Goal: Information Seeking & Learning: Check status

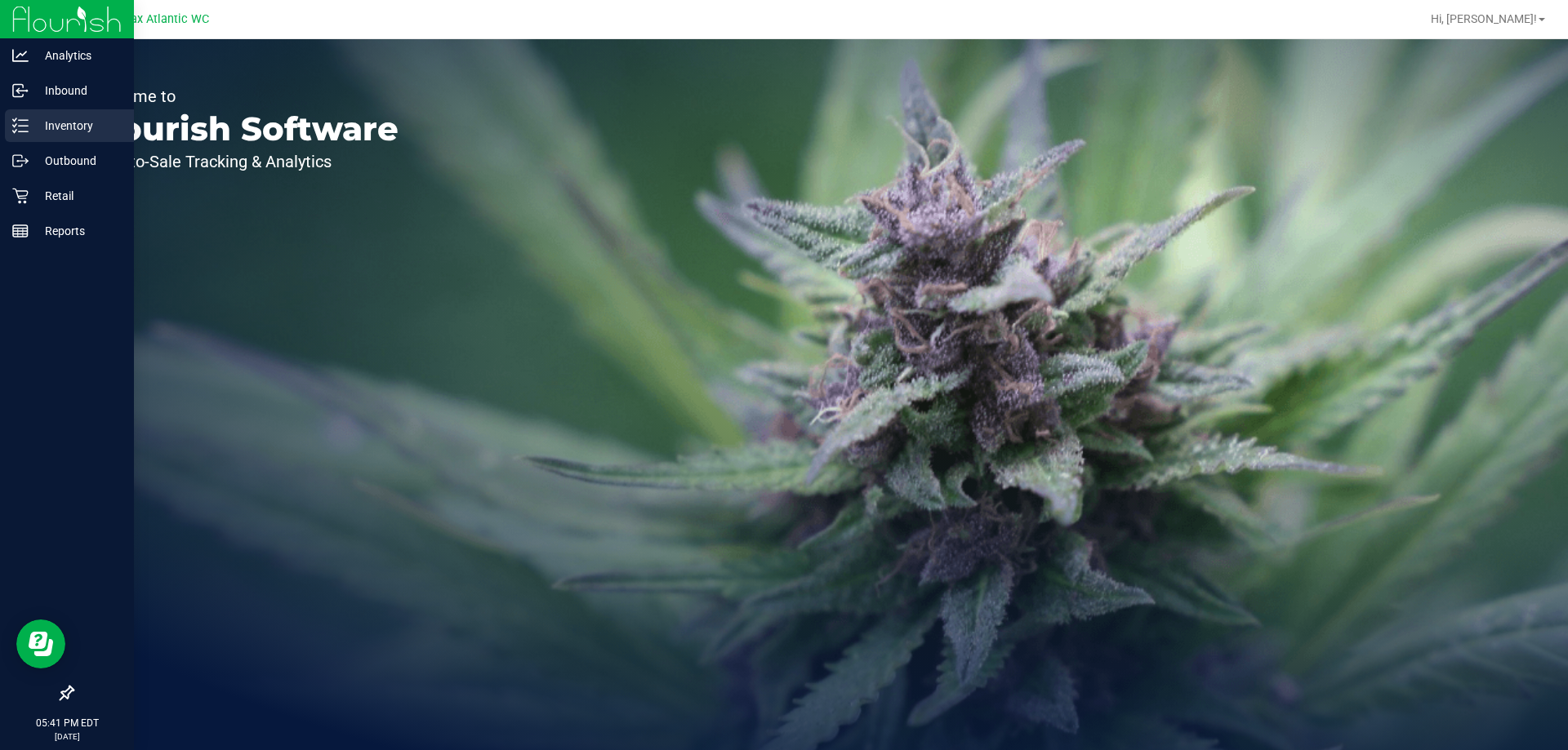
click at [31, 130] on p "Inventory" at bounding box center [78, 125] width 98 height 20
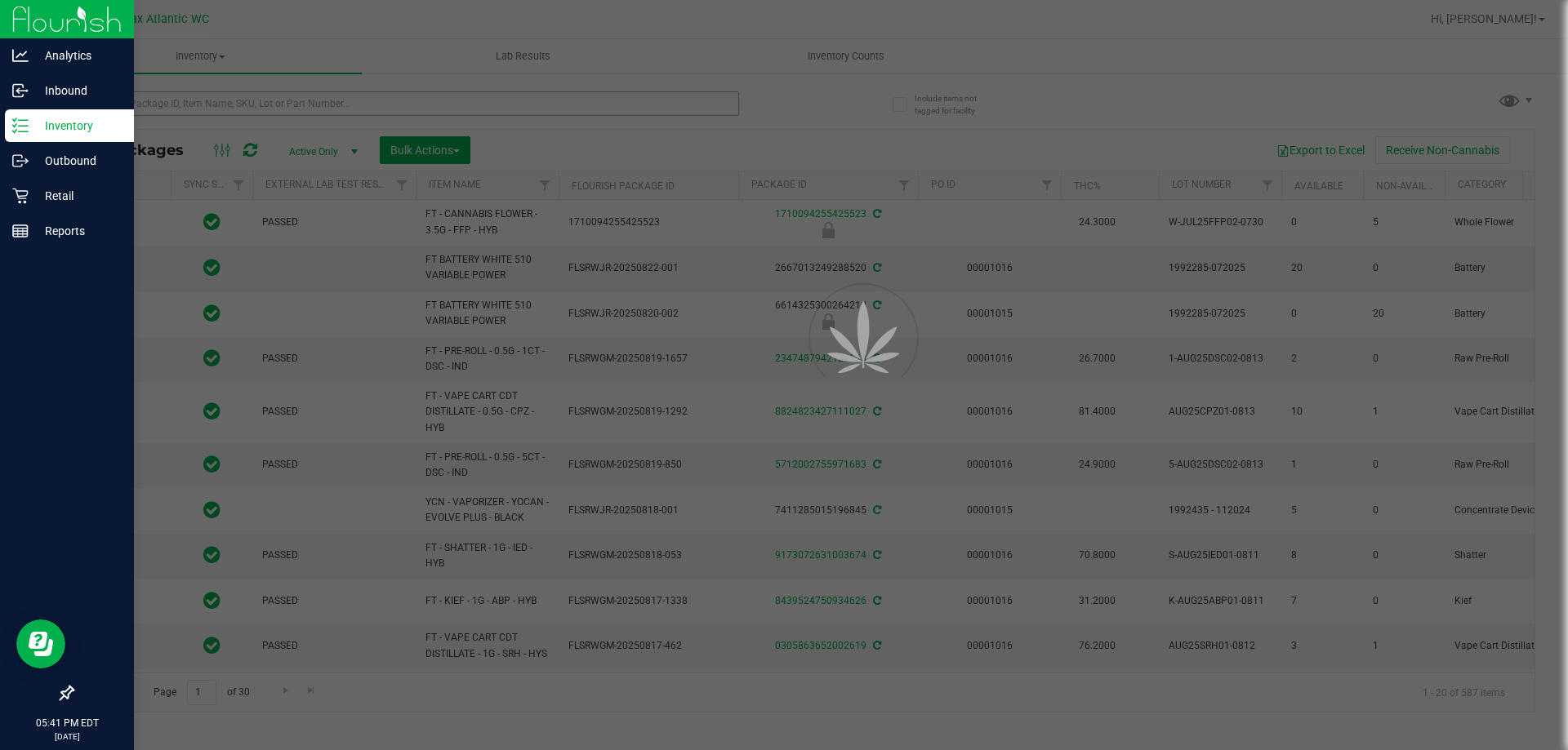
click at [201, 101] on div at bounding box center [784, 375] width 1568 height 750
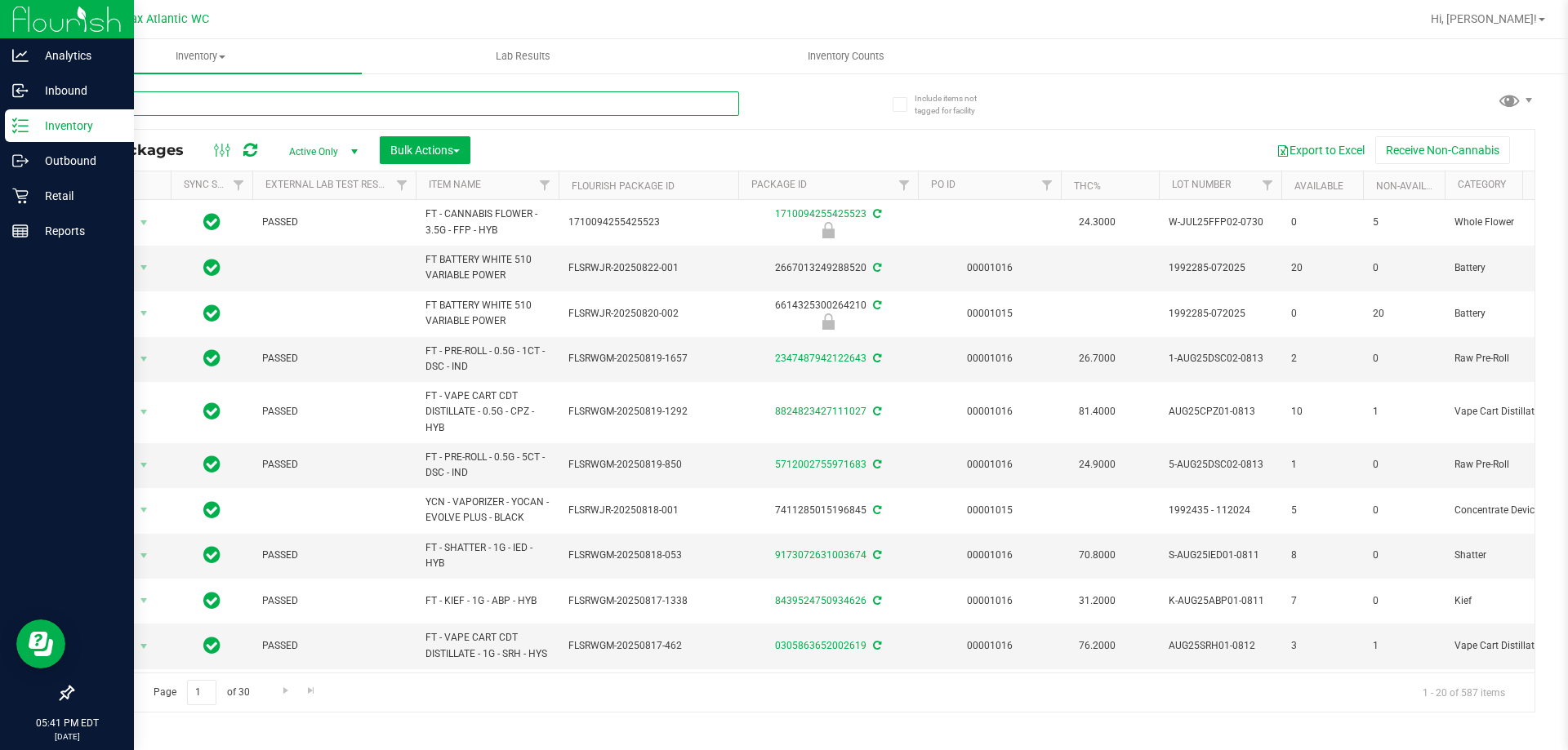
click at [194, 103] on input "text" at bounding box center [406, 104] width 667 height 24
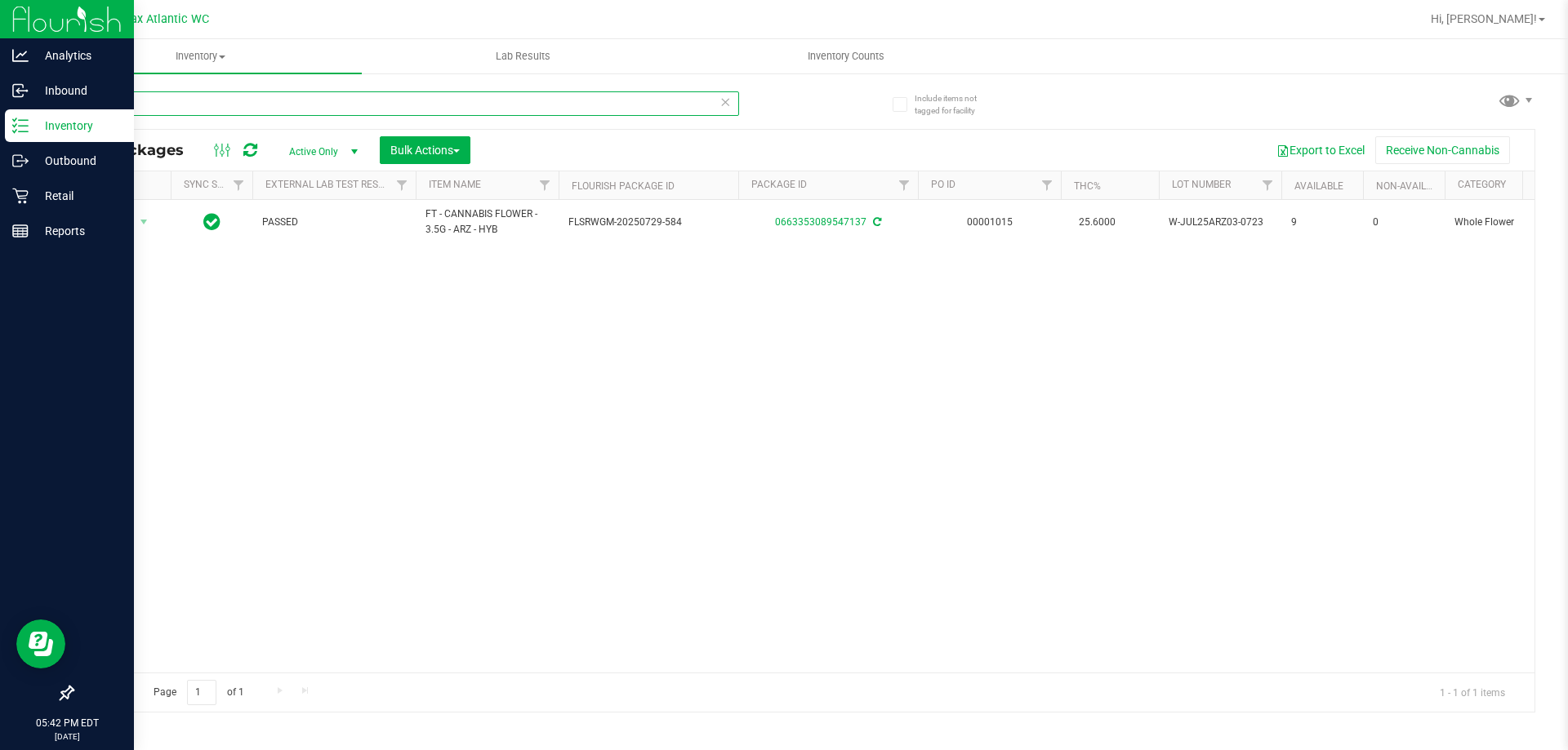
click at [142, 103] on input "arz" at bounding box center [406, 104] width 667 height 24
click at [142, 104] on input "arz" at bounding box center [406, 104] width 667 height 24
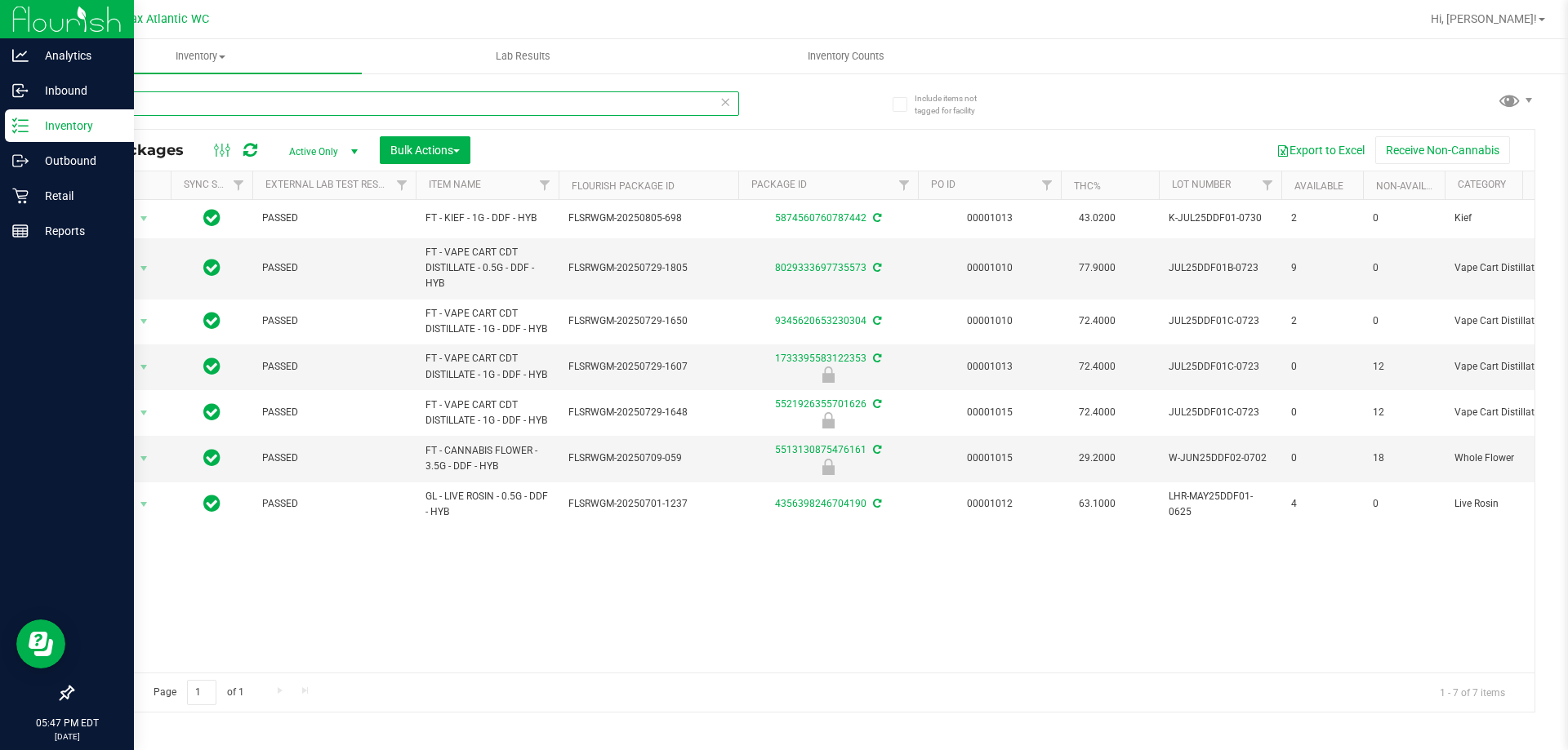
click at [224, 103] on input "ddf" at bounding box center [406, 104] width 667 height 24
click at [220, 104] on input "ddf" at bounding box center [406, 104] width 667 height 24
click at [221, 110] on input "ddf" at bounding box center [406, 104] width 667 height 24
type input "lsn"
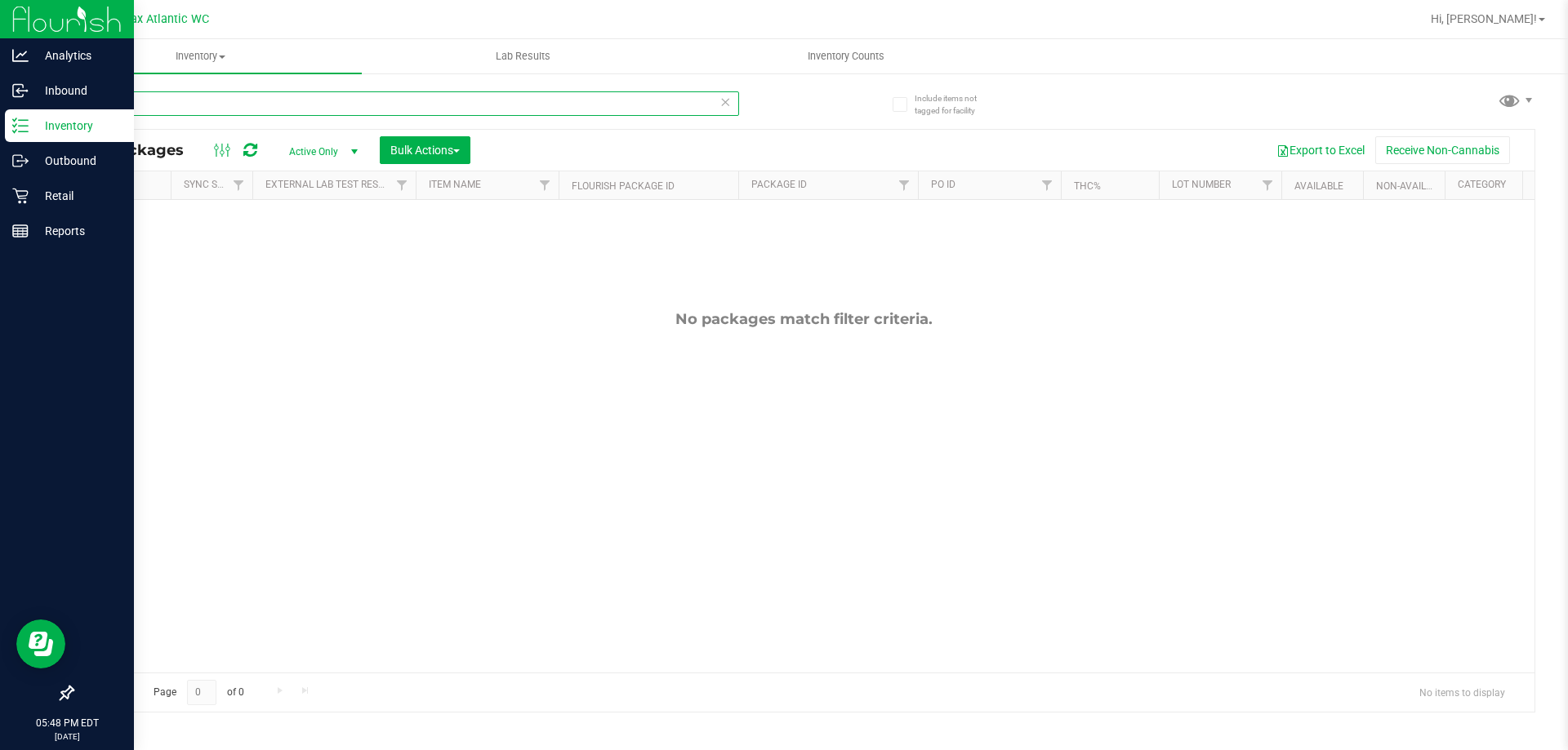
click at [111, 101] on input "lsn" at bounding box center [406, 104] width 667 height 24
click at [111, 100] on input "lsn" at bounding box center [406, 104] width 667 height 24
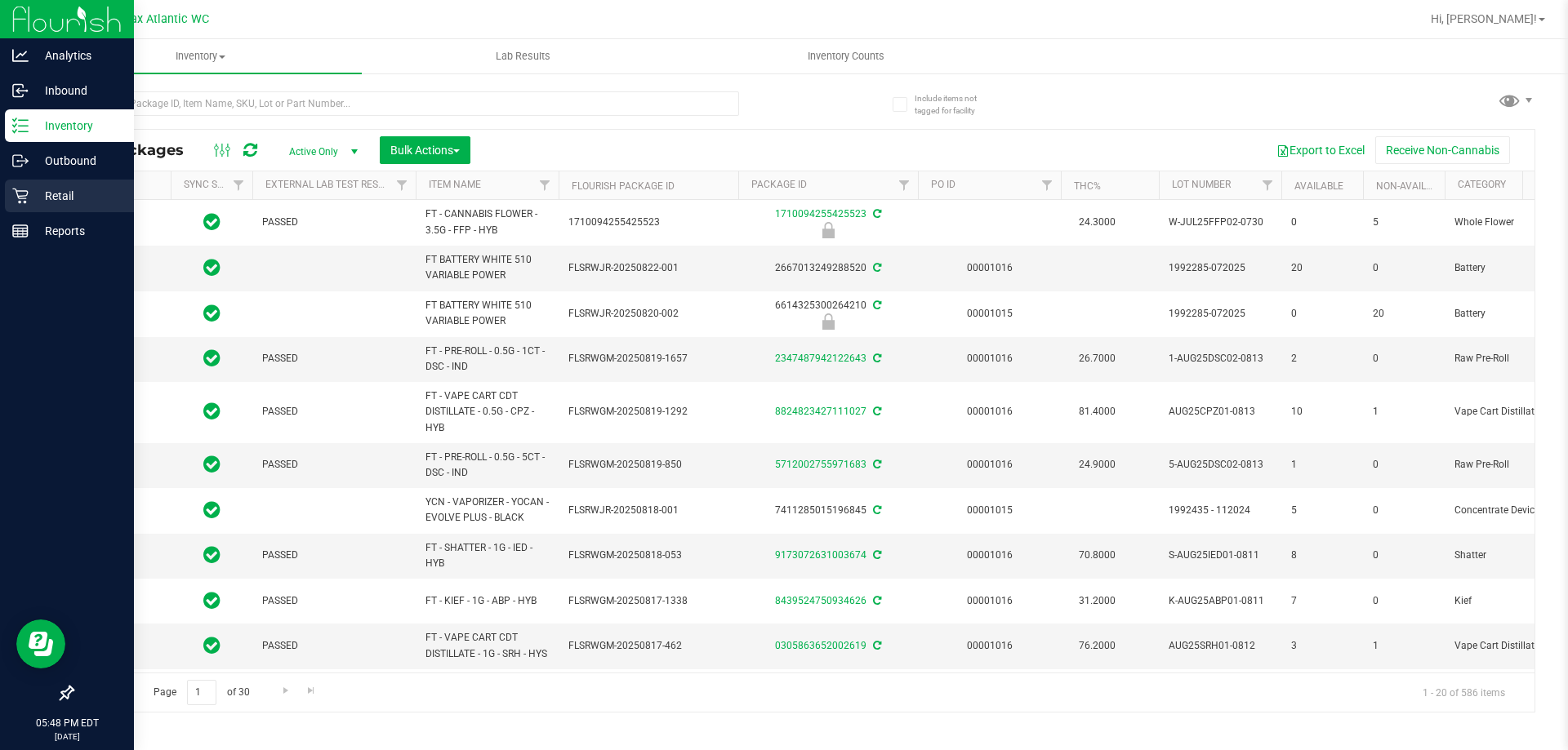
click at [22, 198] on icon at bounding box center [20, 196] width 16 height 16
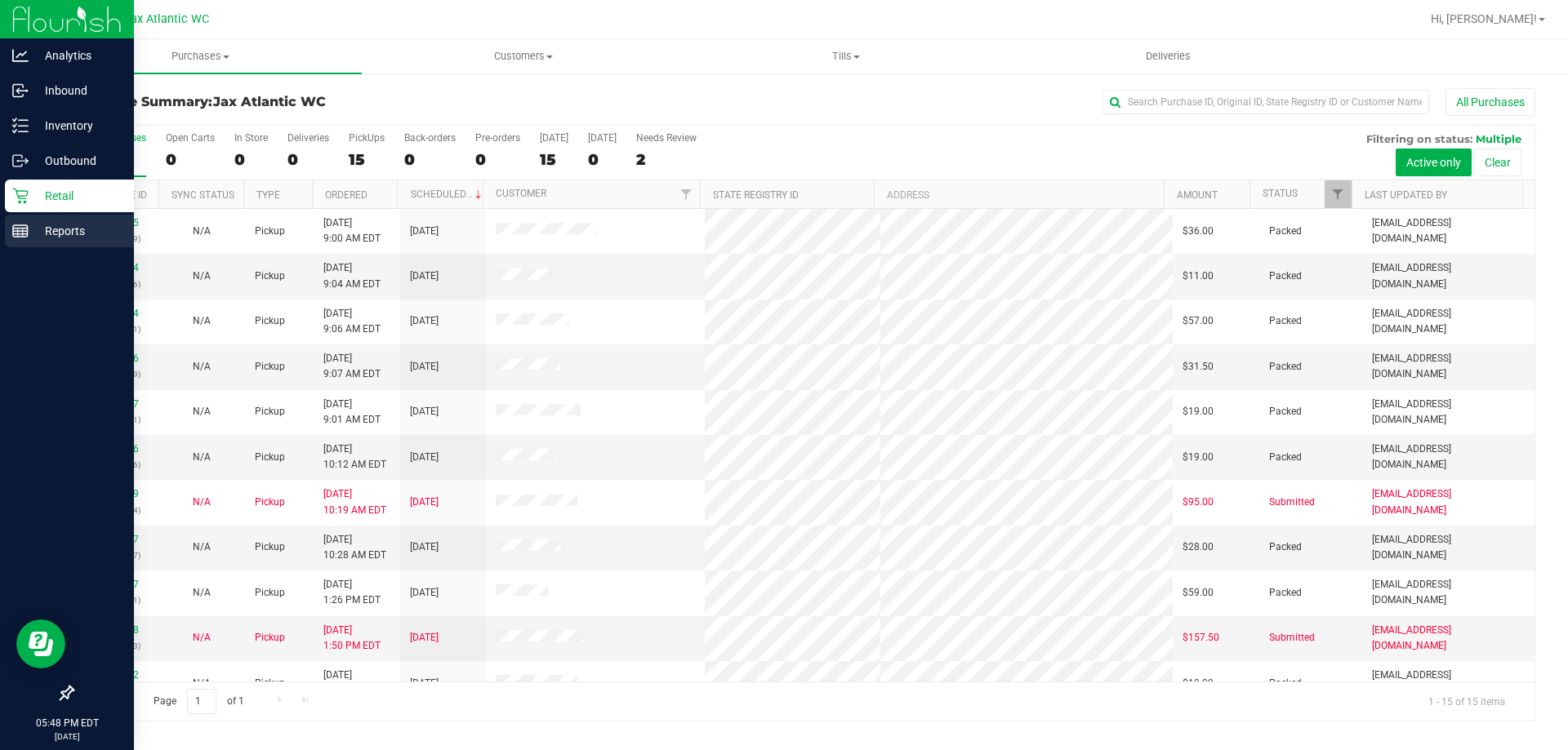
click at [25, 236] on icon at bounding box center [20, 230] width 16 height 16
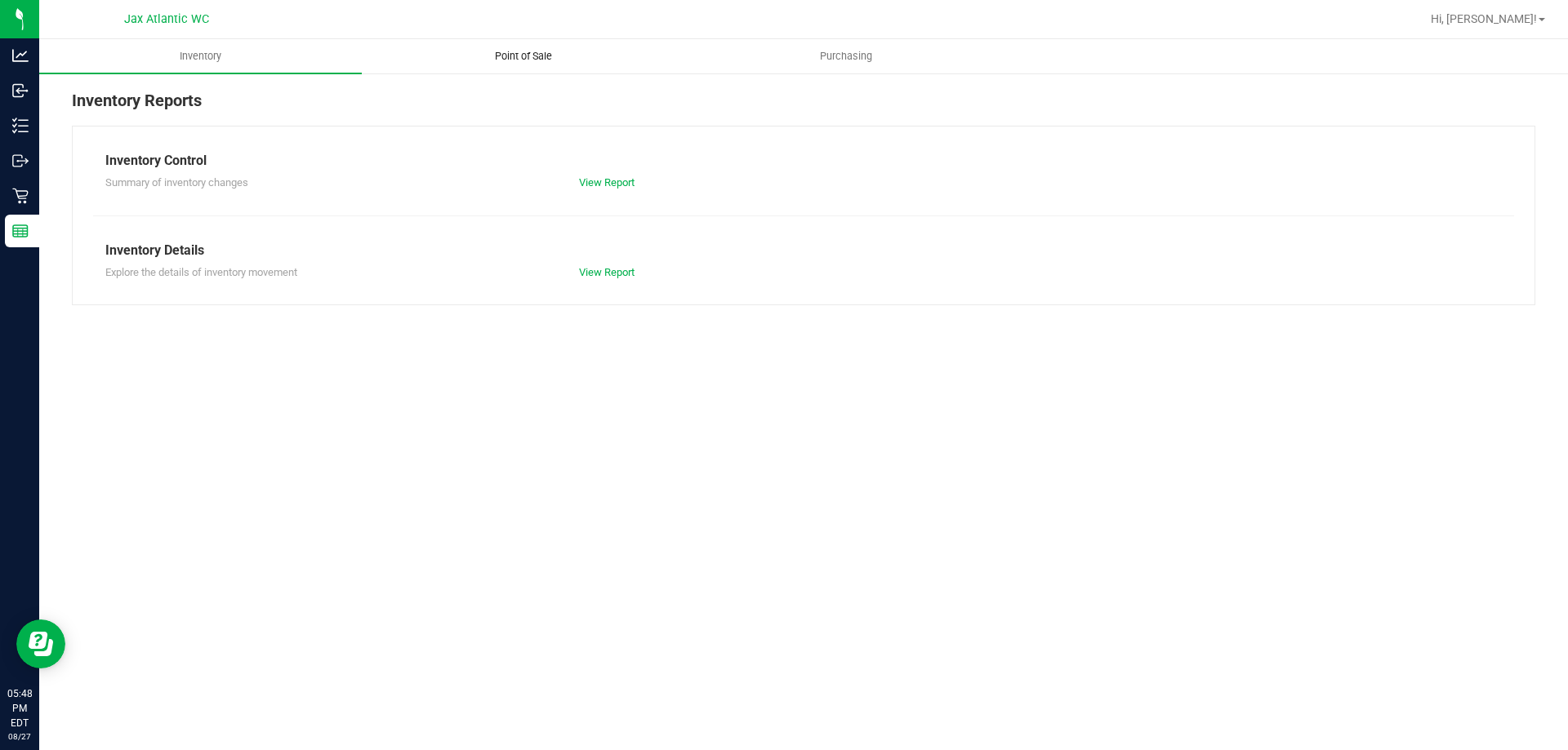
click at [522, 59] on span "Point of Sale" at bounding box center [524, 56] width 101 height 15
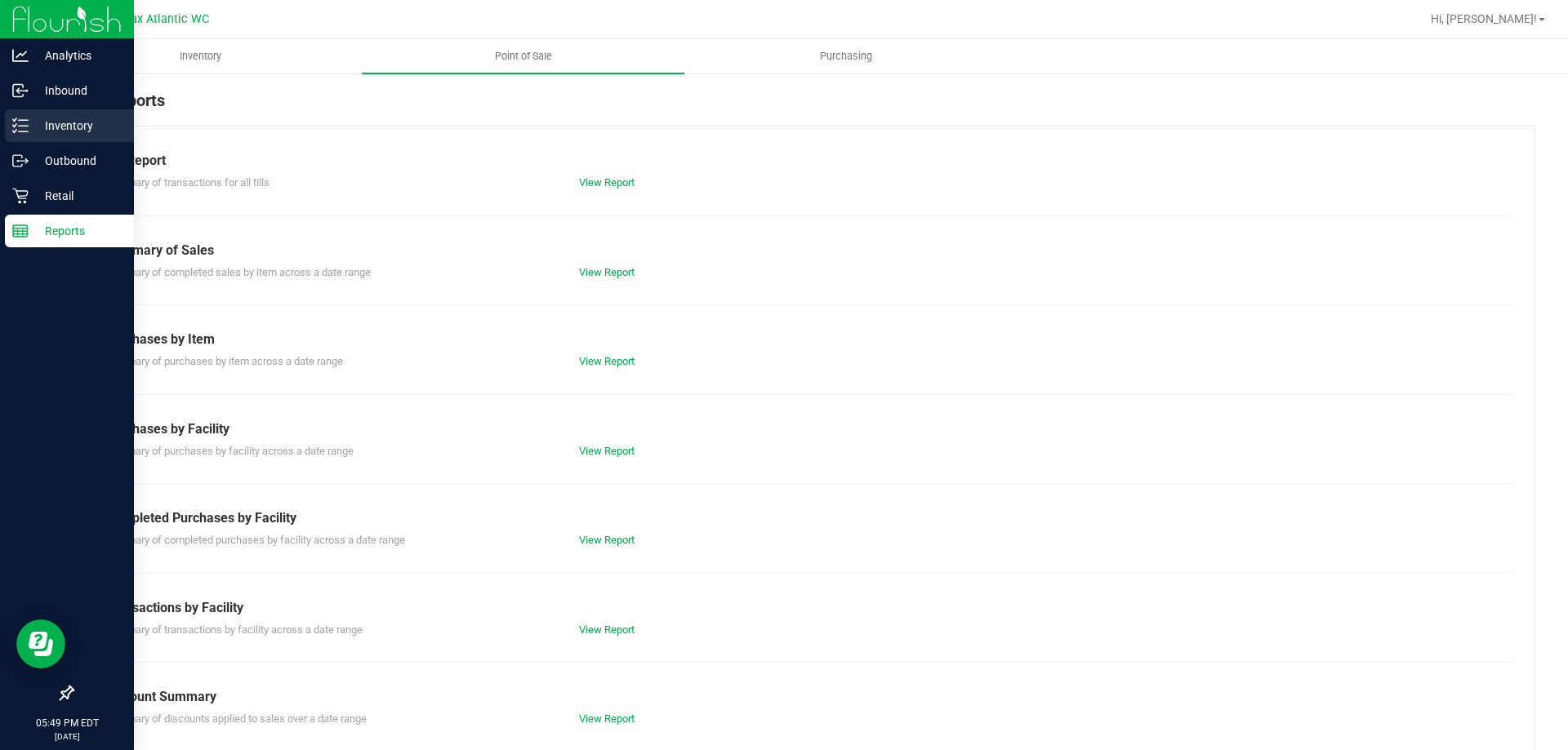
click at [53, 125] on p "Inventory" at bounding box center [78, 125] width 98 height 20
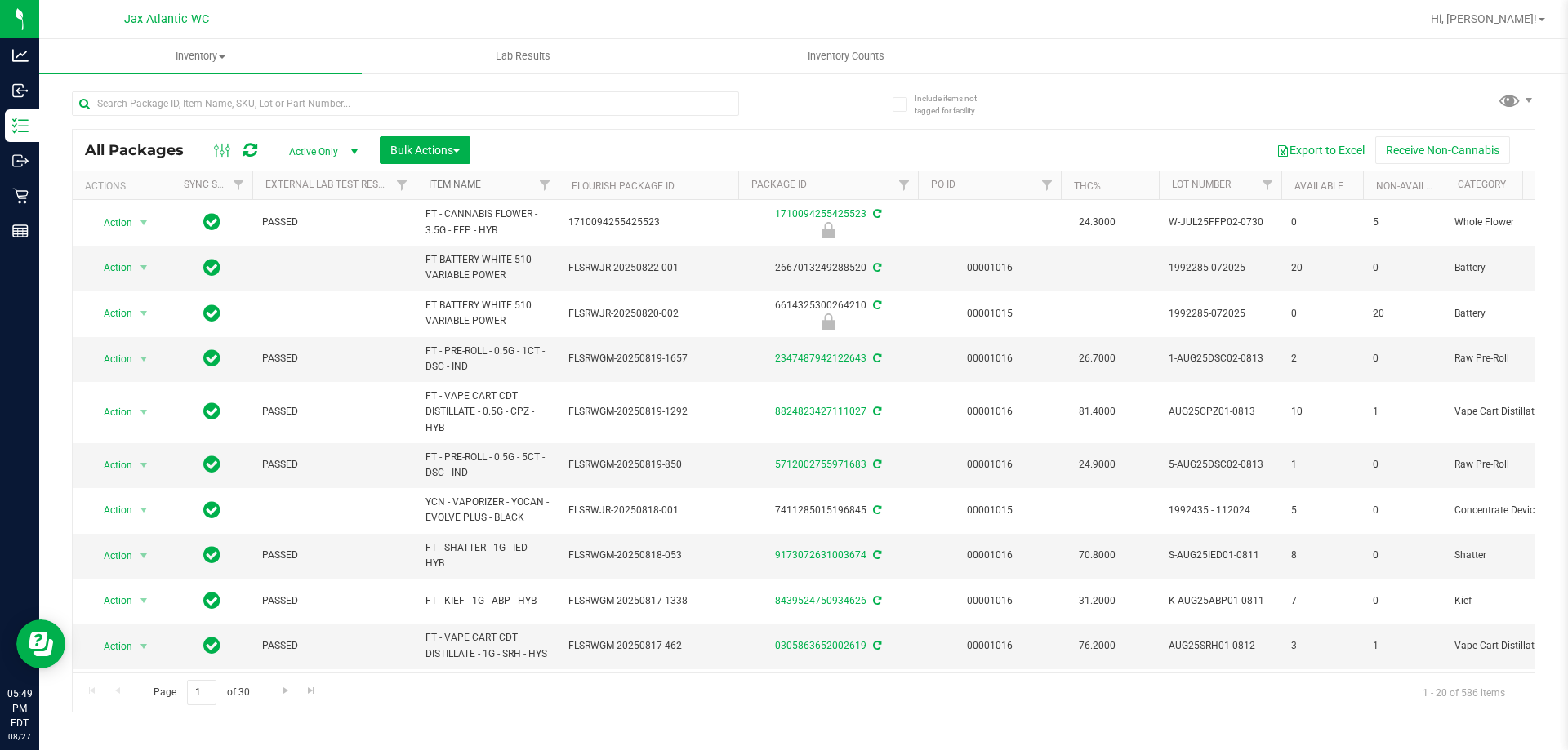
click at [449, 179] on link "Item Name" at bounding box center [455, 184] width 52 height 11
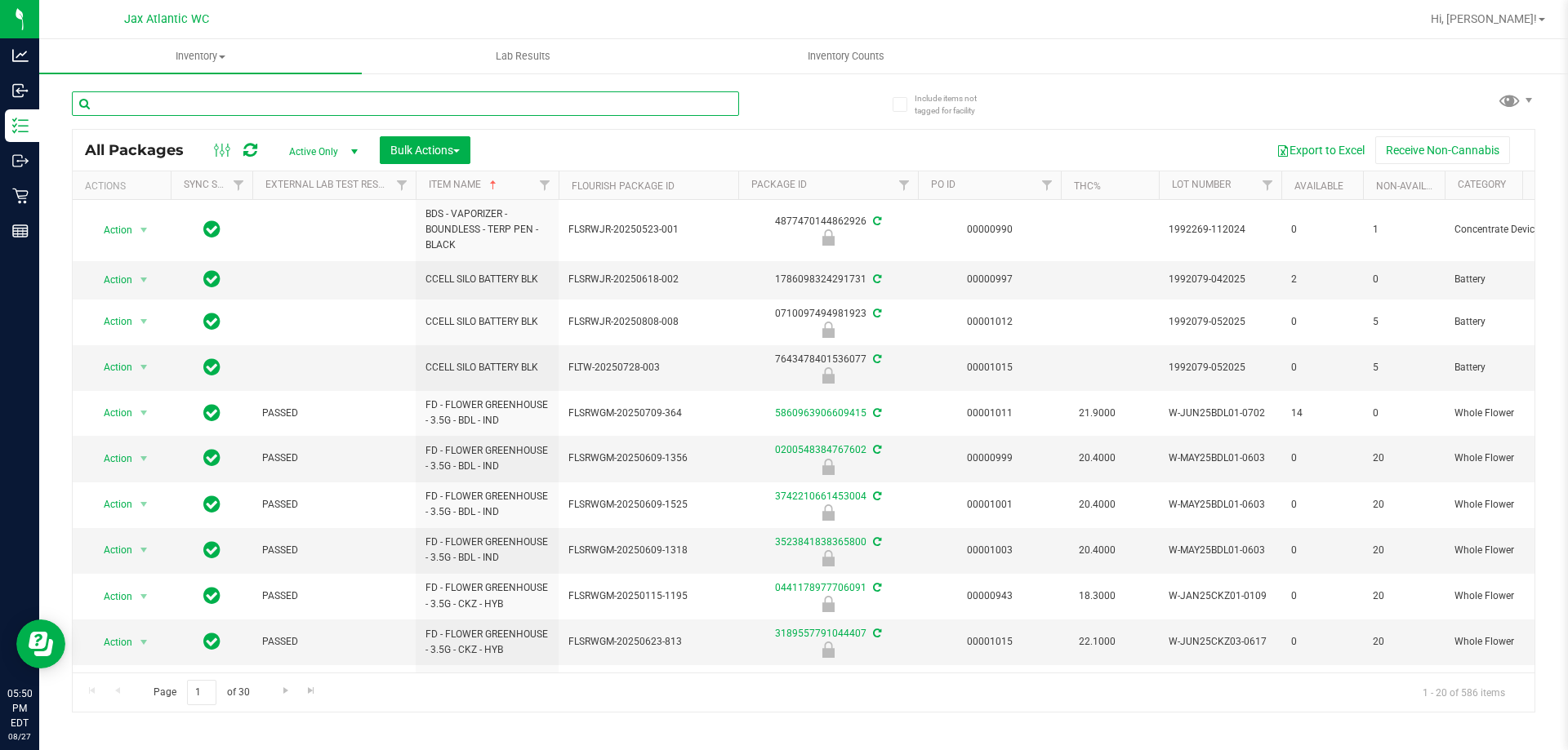
click at [254, 98] on input "text" at bounding box center [406, 104] width 667 height 24
paste input "W-APR25FIC02-0514"
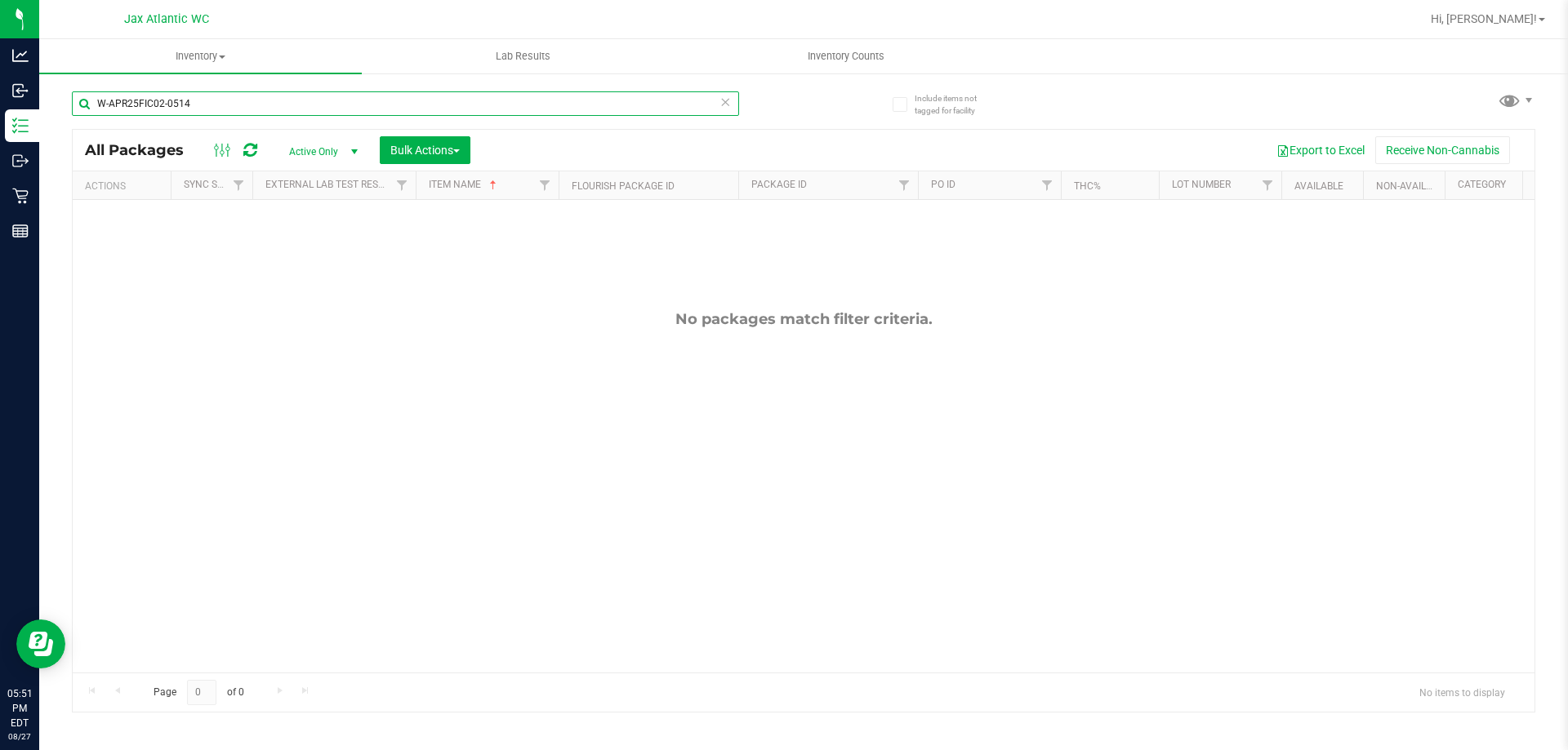
click at [215, 97] on input "W-APR25FIC02-0514" at bounding box center [406, 104] width 667 height 24
click at [215, 98] on input "W-APR25FIC02-0514" at bounding box center [406, 104] width 667 height 24
paste input "JUL25ARZ01-0721"
type input "W-JUL25ARZ01-0721"
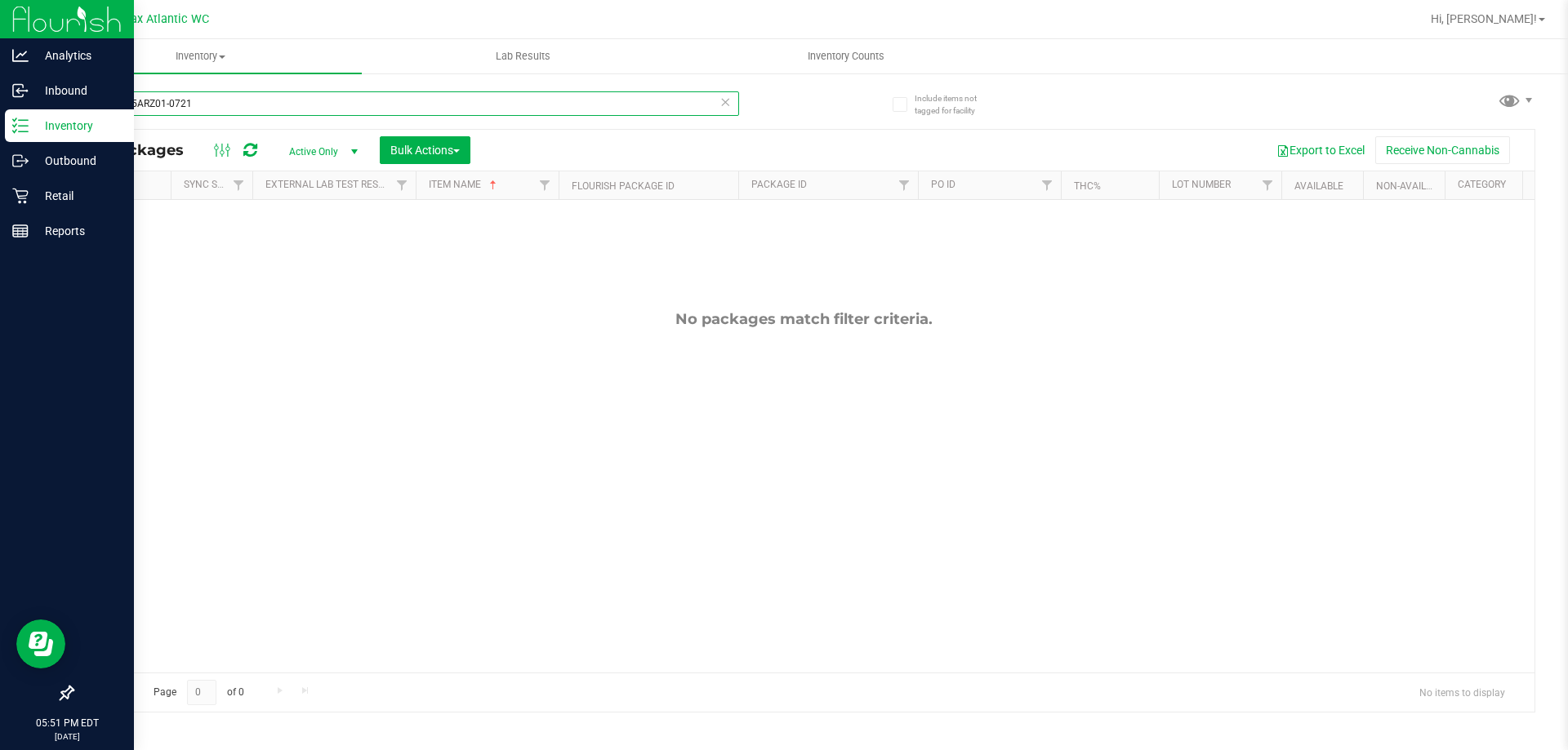
drag, startPoint x: 207, startPoint y: 109, endPoint x: 20, endPoint y: 112, distance: 187.0
click at [20, 112] on div "Analytics Inbound Inventory Outbound Retail Reports 05:51 PM EDT [DATE] 08/27 J…" at bounding box center [784, 375] width 1568 height 750
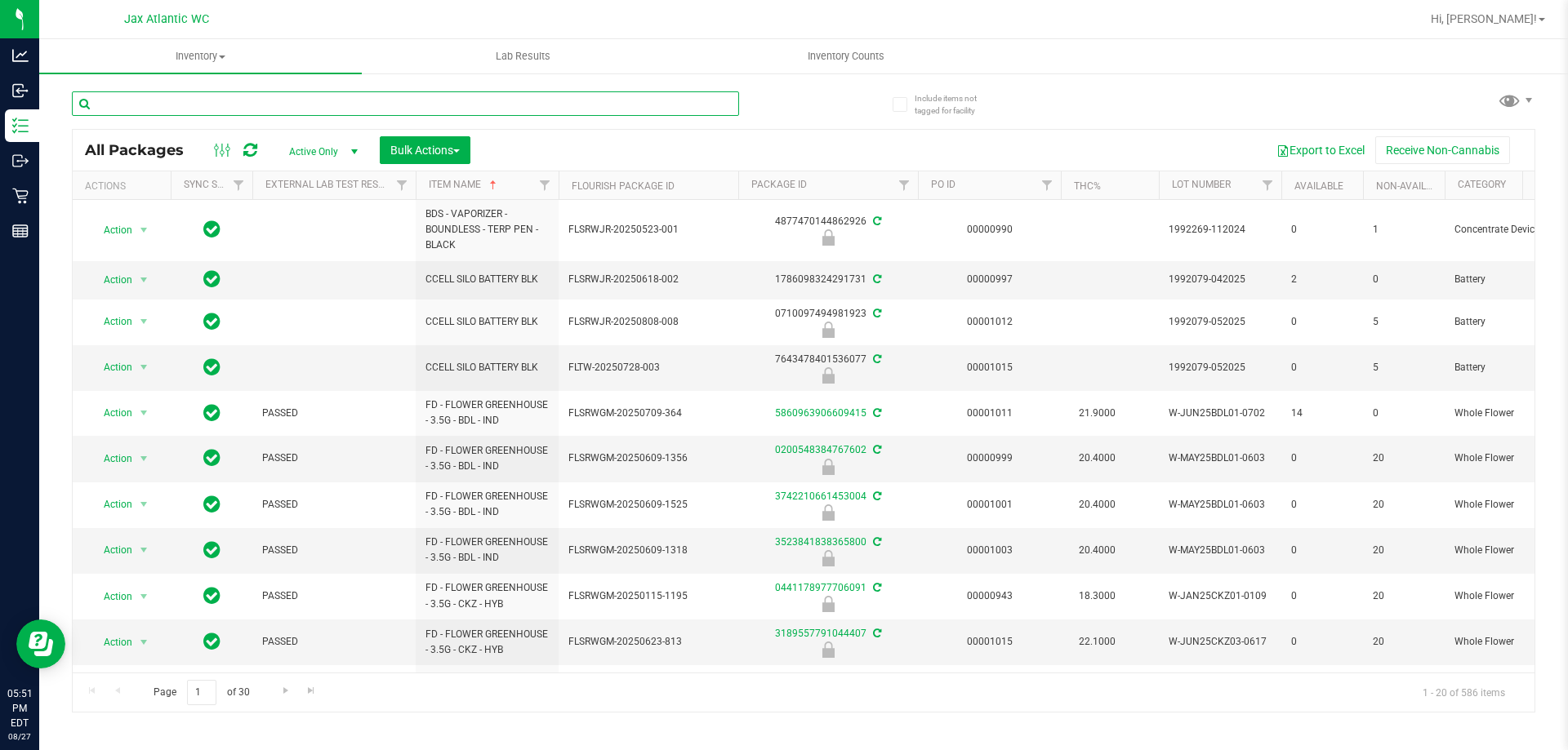
paste input "W-JUN25PBS02-0616"
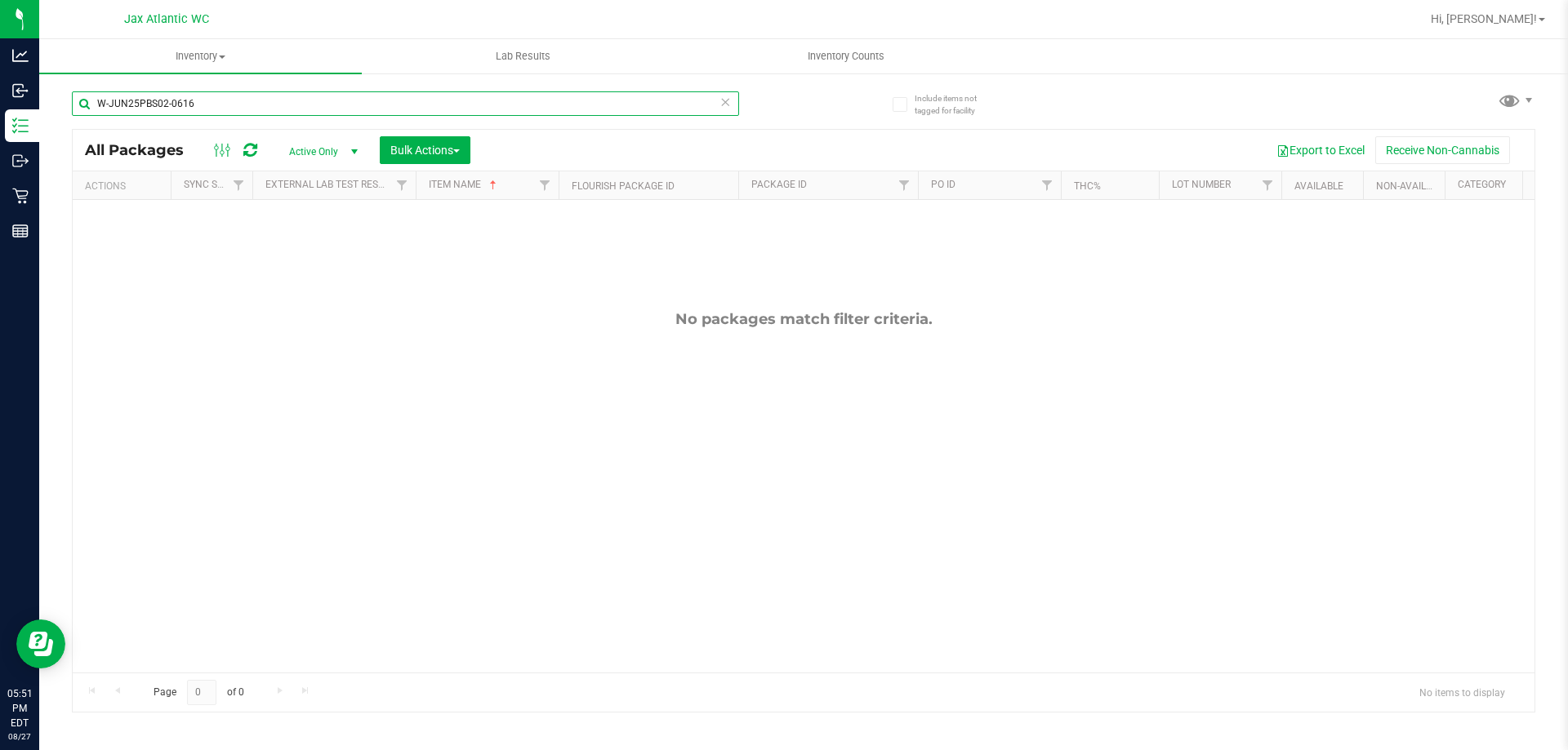
click at [136, 102] on input "W-JUN25PBS02-0616" at bounding box center [406, 104] width 667 height 24
click at [136, 103] on input "W-JUN25PBS02-0616" at bounding box center [406, 104] width 667 height 24
paste input "FFP01-0701"
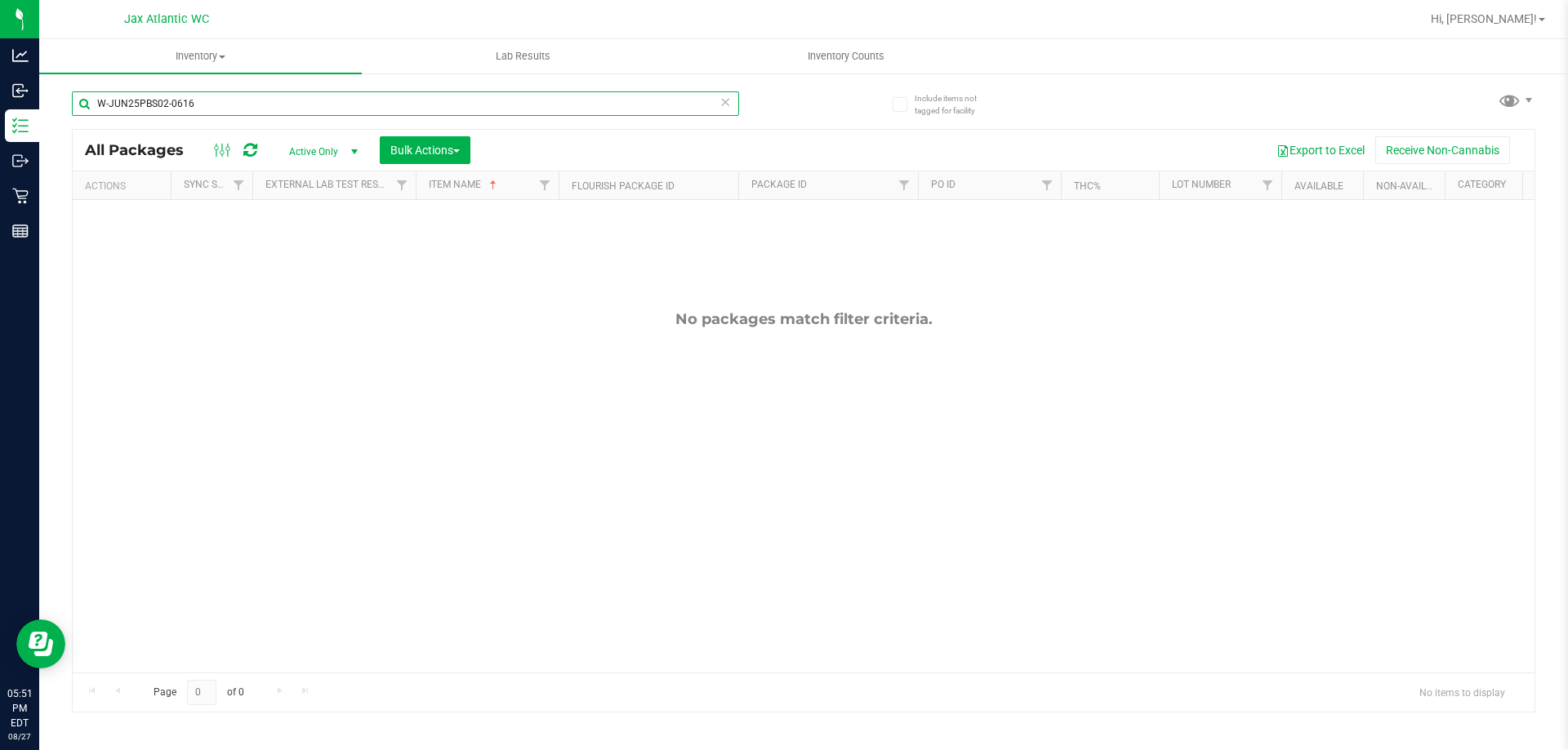
type input "W-JUN25FFP01-0701"
click at [178, 107] on input "W-JUN25FFP01-0701" at bounding box center [406, 104] width 667 height 24
click at [201, 110] on input "W-JUN25FFP01-0701" at bounding box center [406, 104] width 667 height 24
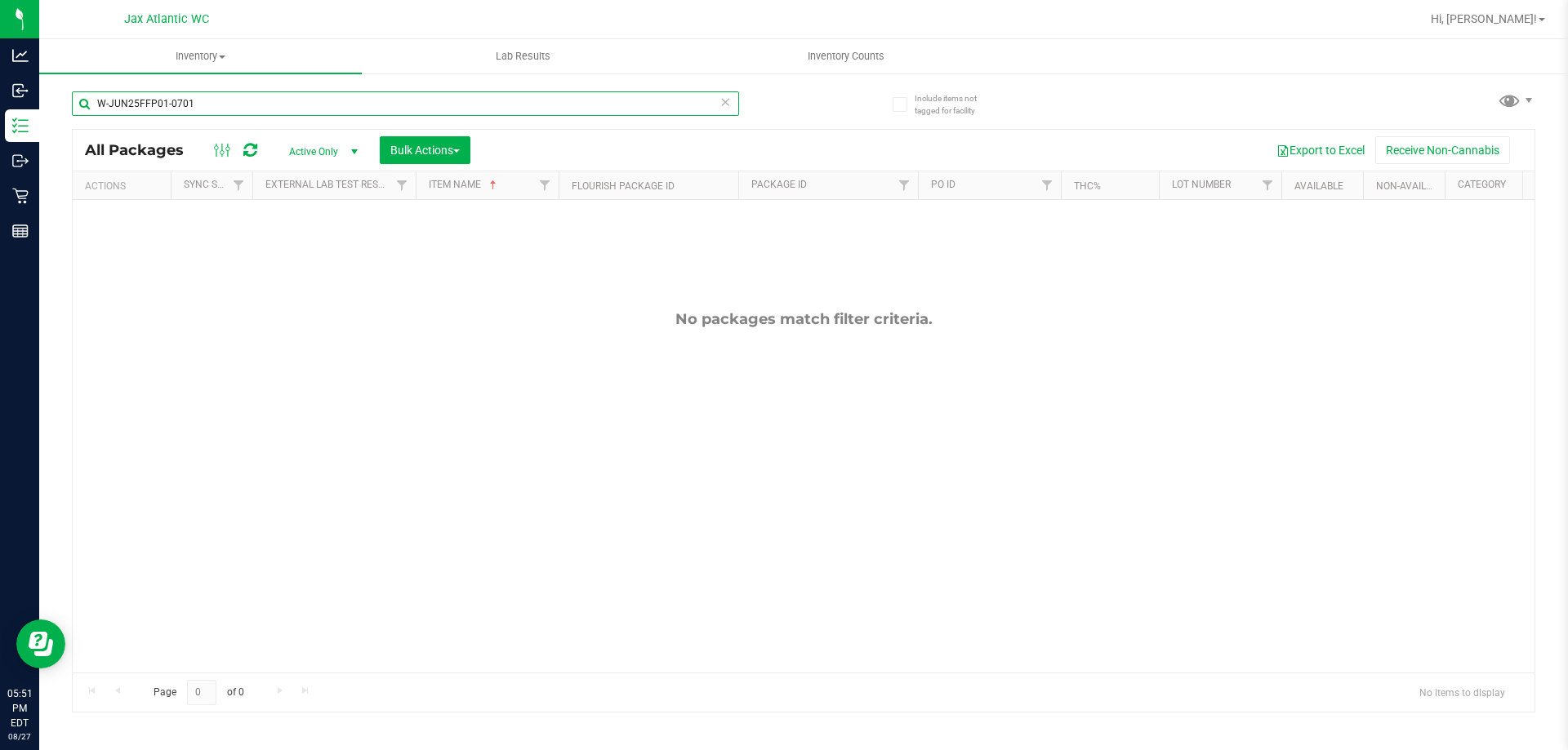
click at [201, 110] on input "W-JUN25FFP01-0701" at bounding box center [406, 104] width 667 height 24
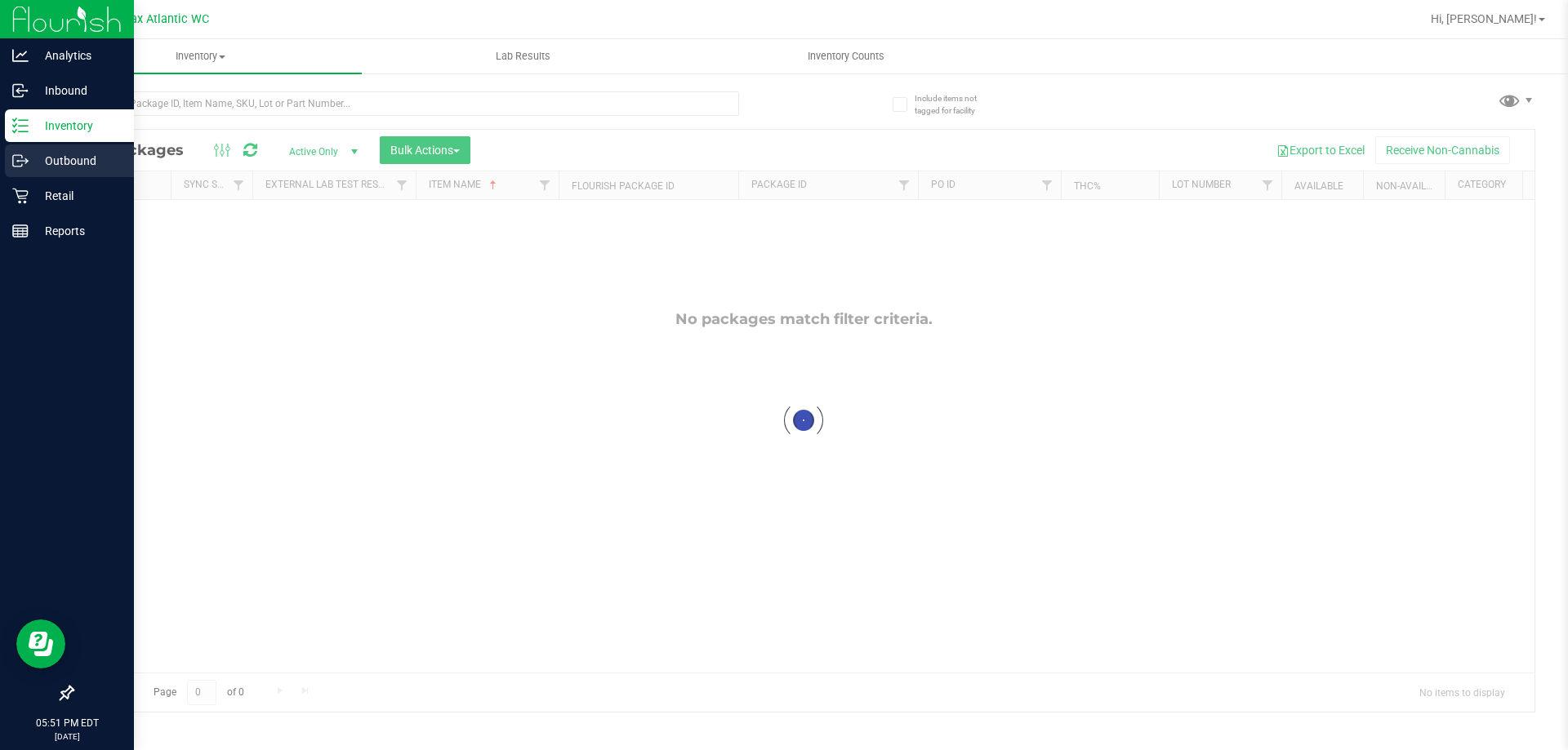
click at [24, 165] on icon at bounding box center [20, 160] width 16 height 16
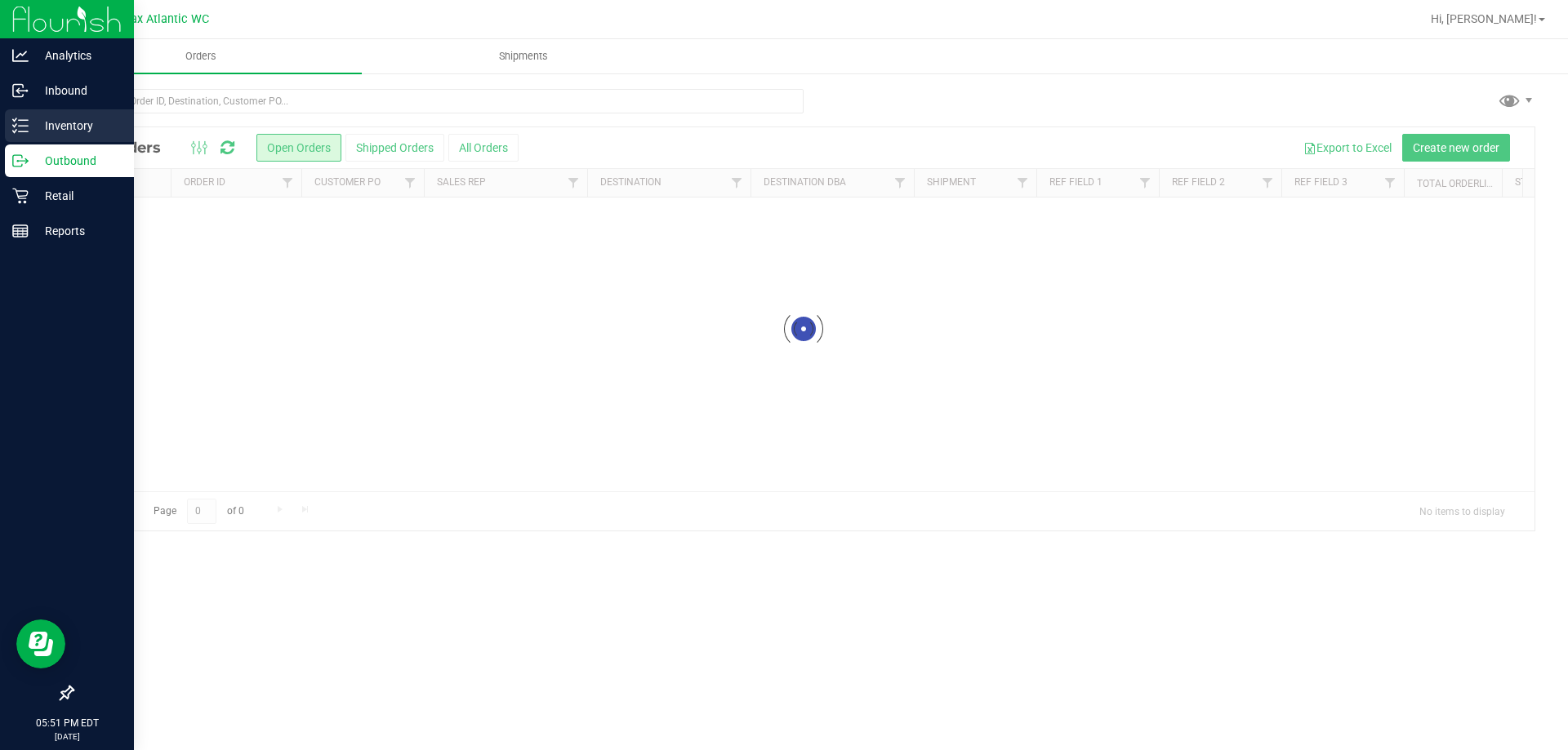
click at [36, 125] on p "Inventory" at bounding box center [78, 125] width 98 height 20
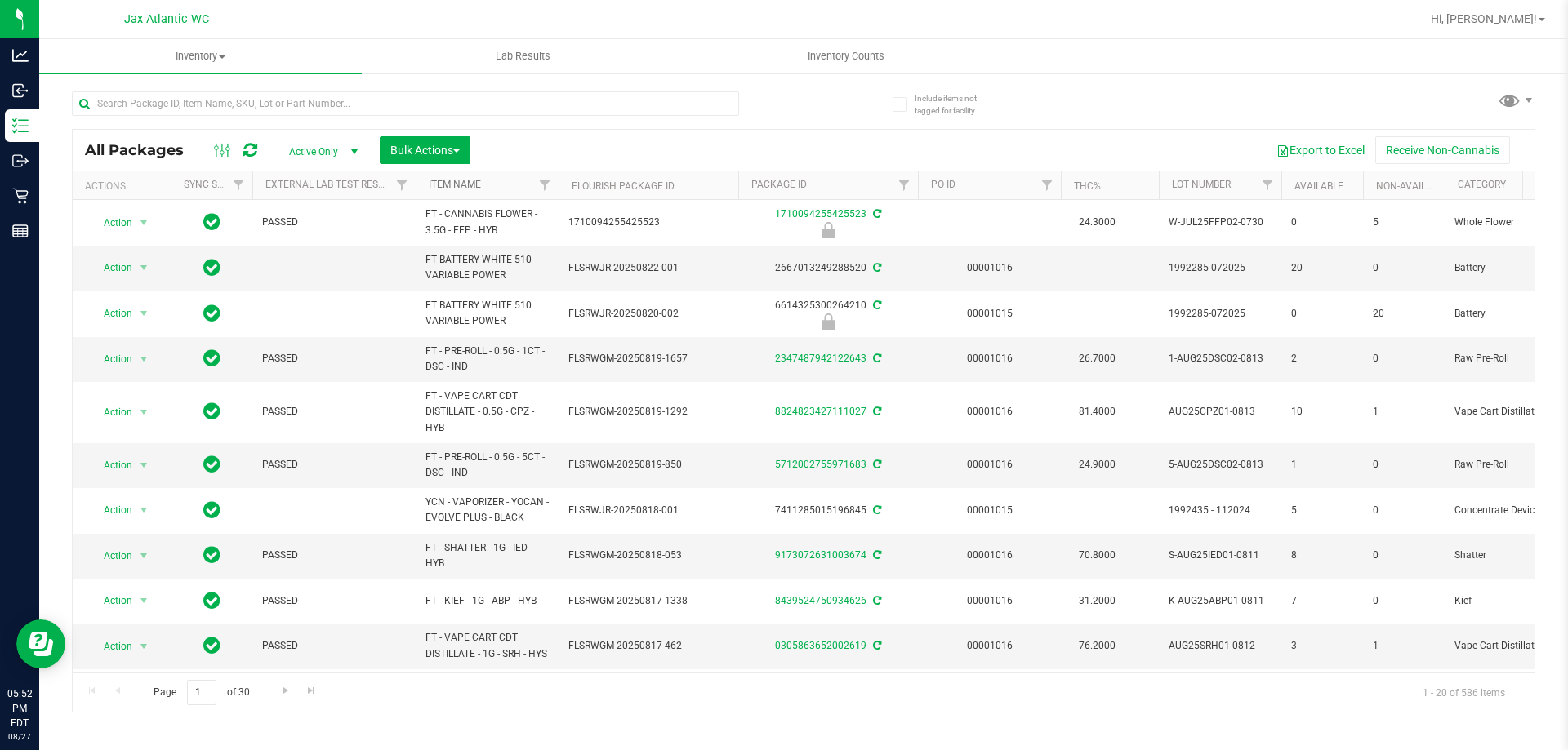
click at [460, 183] on link "Item Name" at bounding box center [455, 184] width 52 height 11
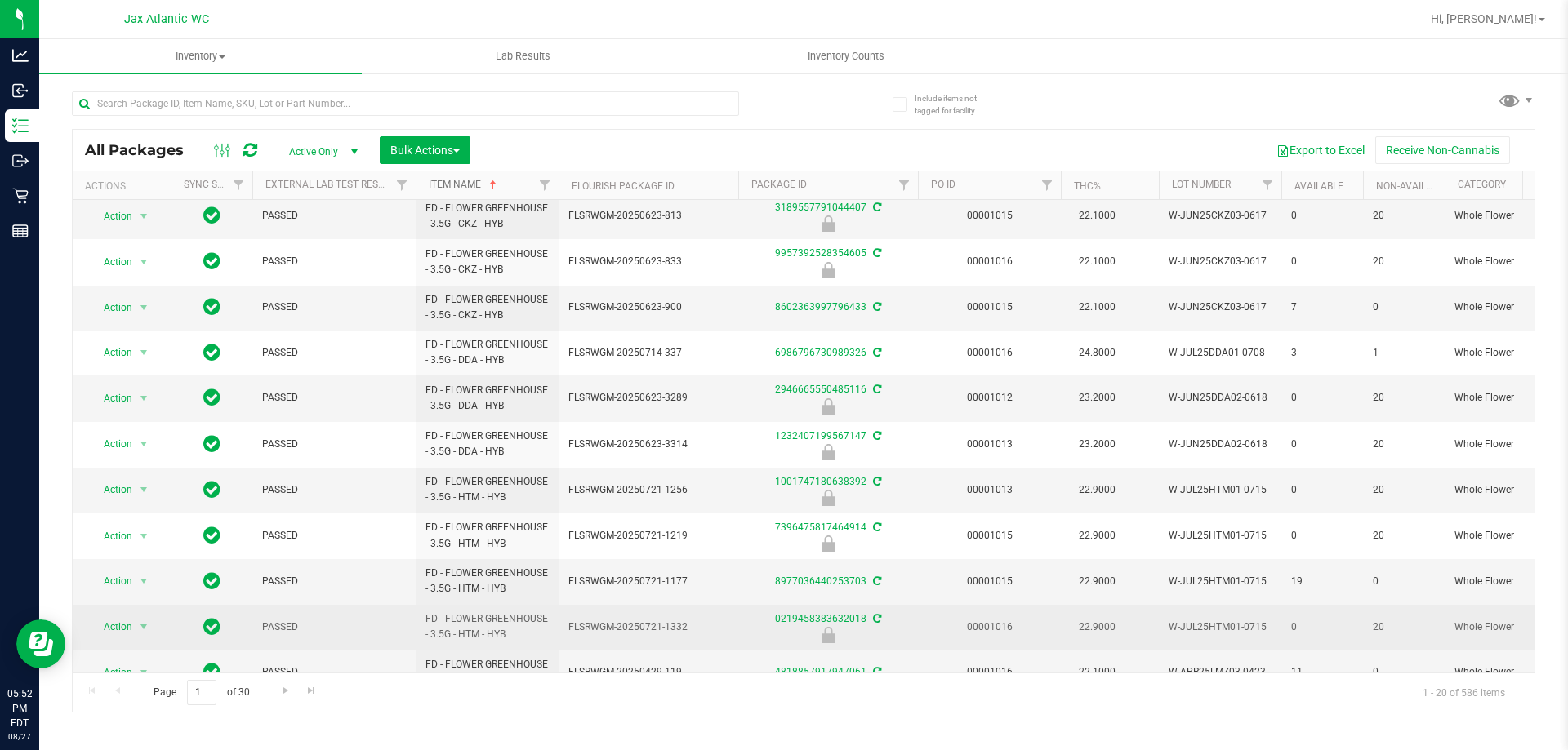
scroll to position [461, 0]
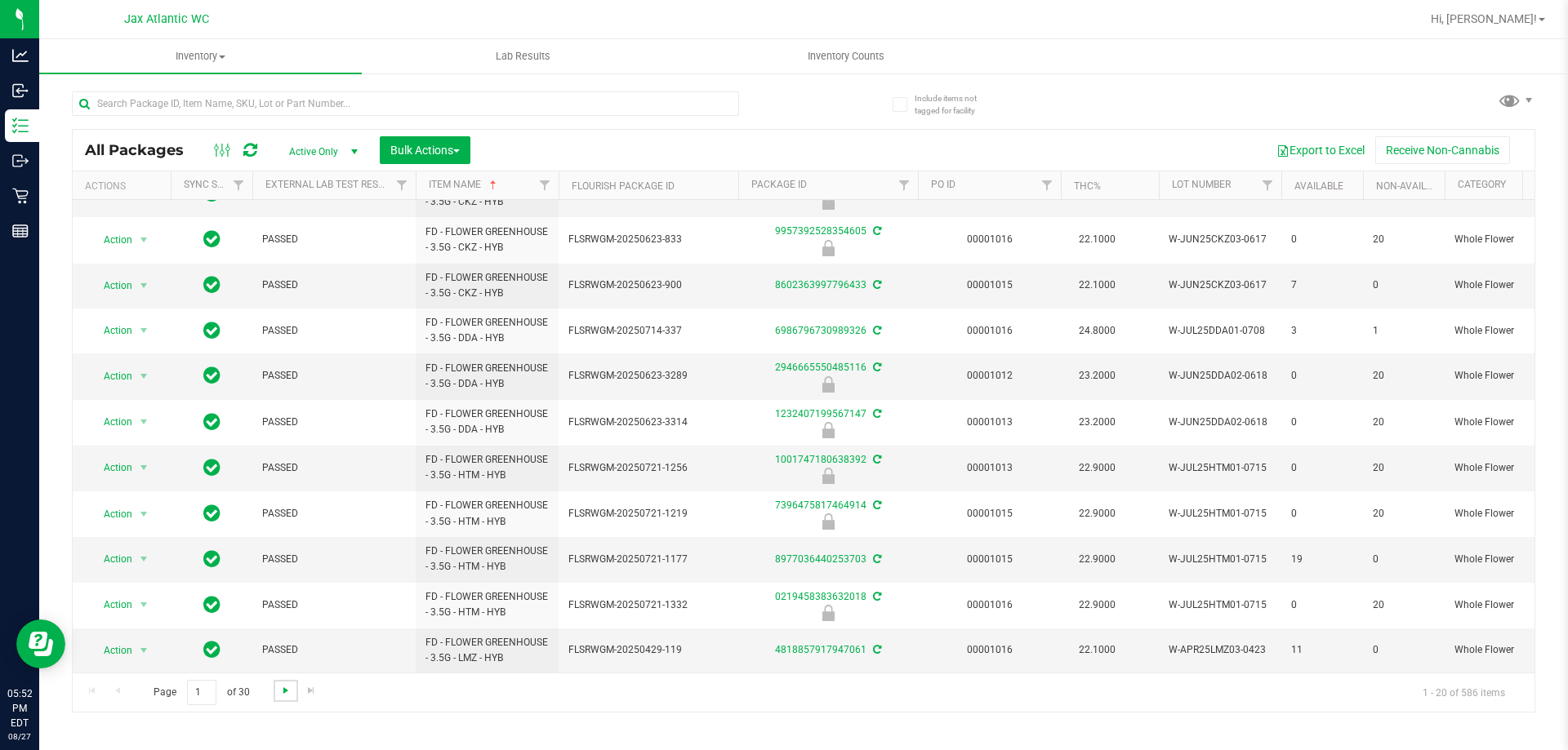
click at [280, 691] on span "Go to the next page" at bounding box center [286, 691] width 13 height 13
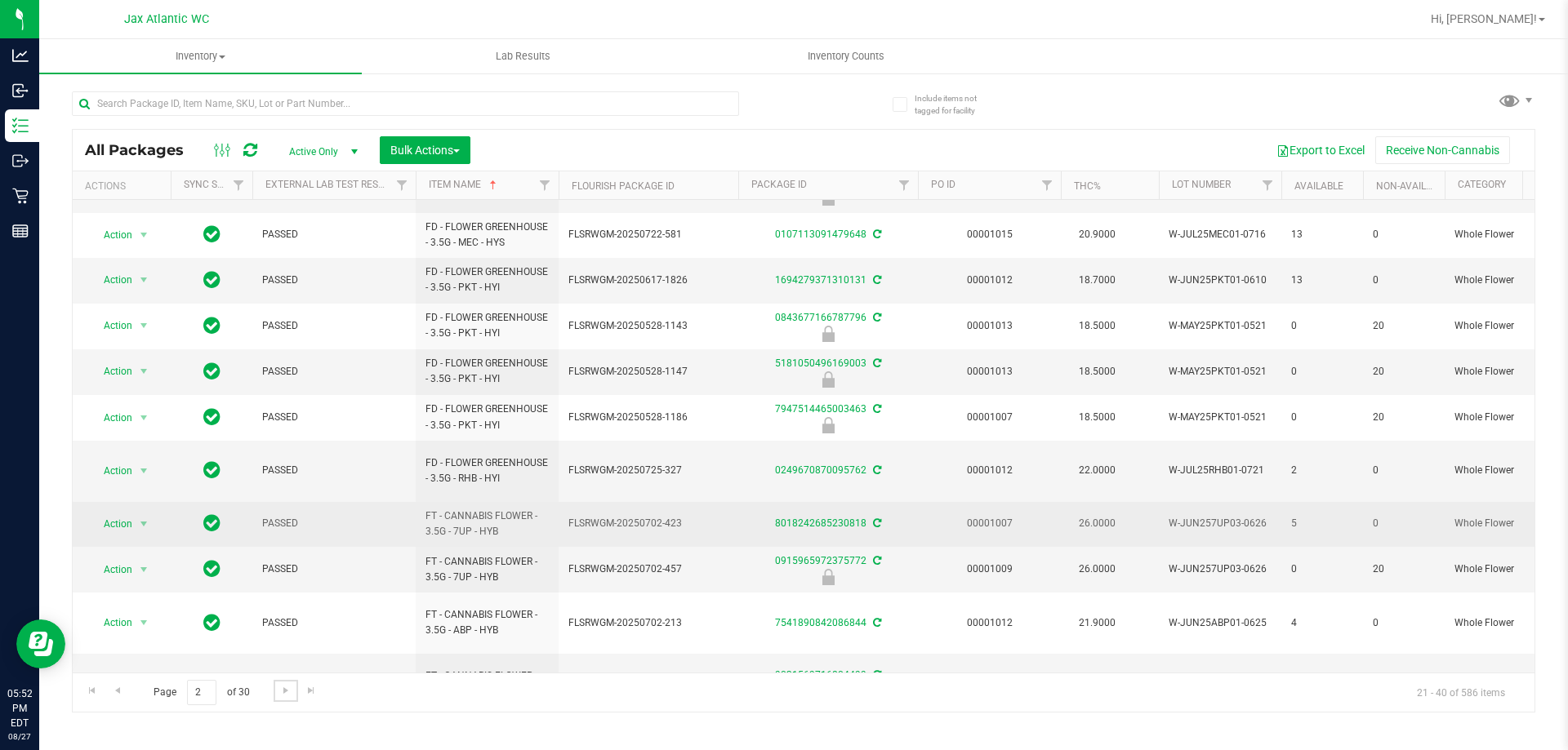
scroll to position [245, 0]
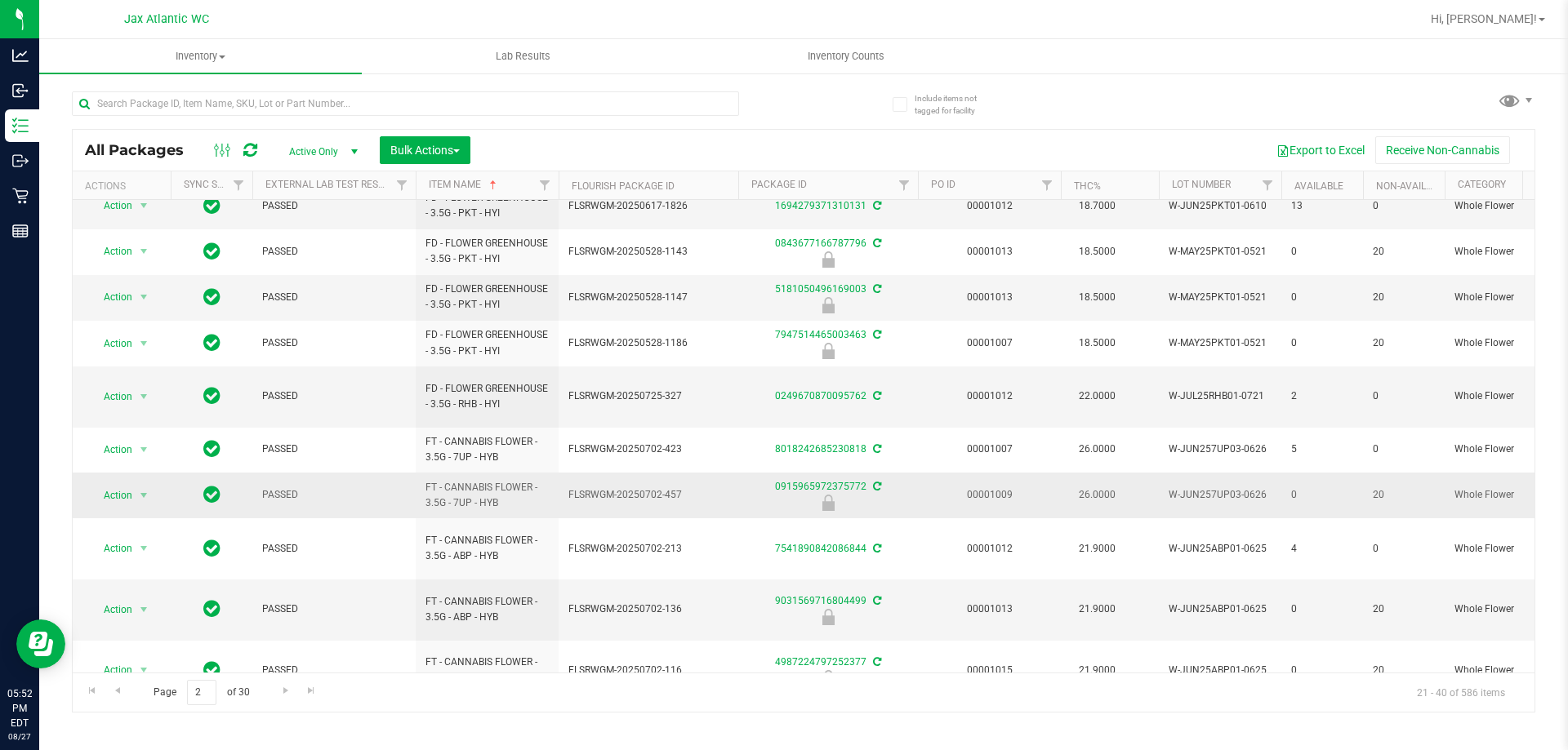
click at [459, 497] on td "FT - CANNABIS FLOWER - 3.5G - 7UP - HYB" at bounding box center [487, 495] width 143 height 46
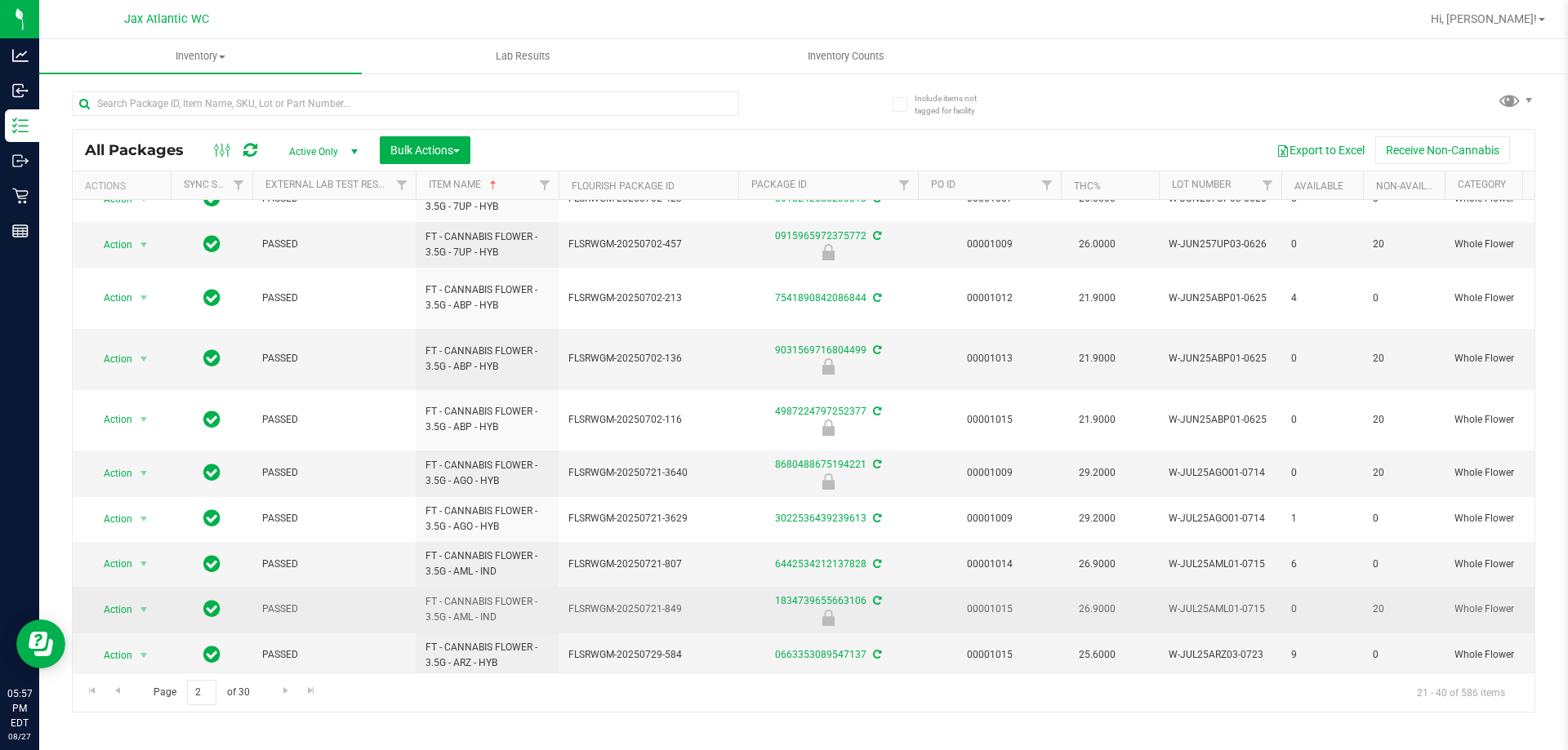
scroll to position [497, 0]
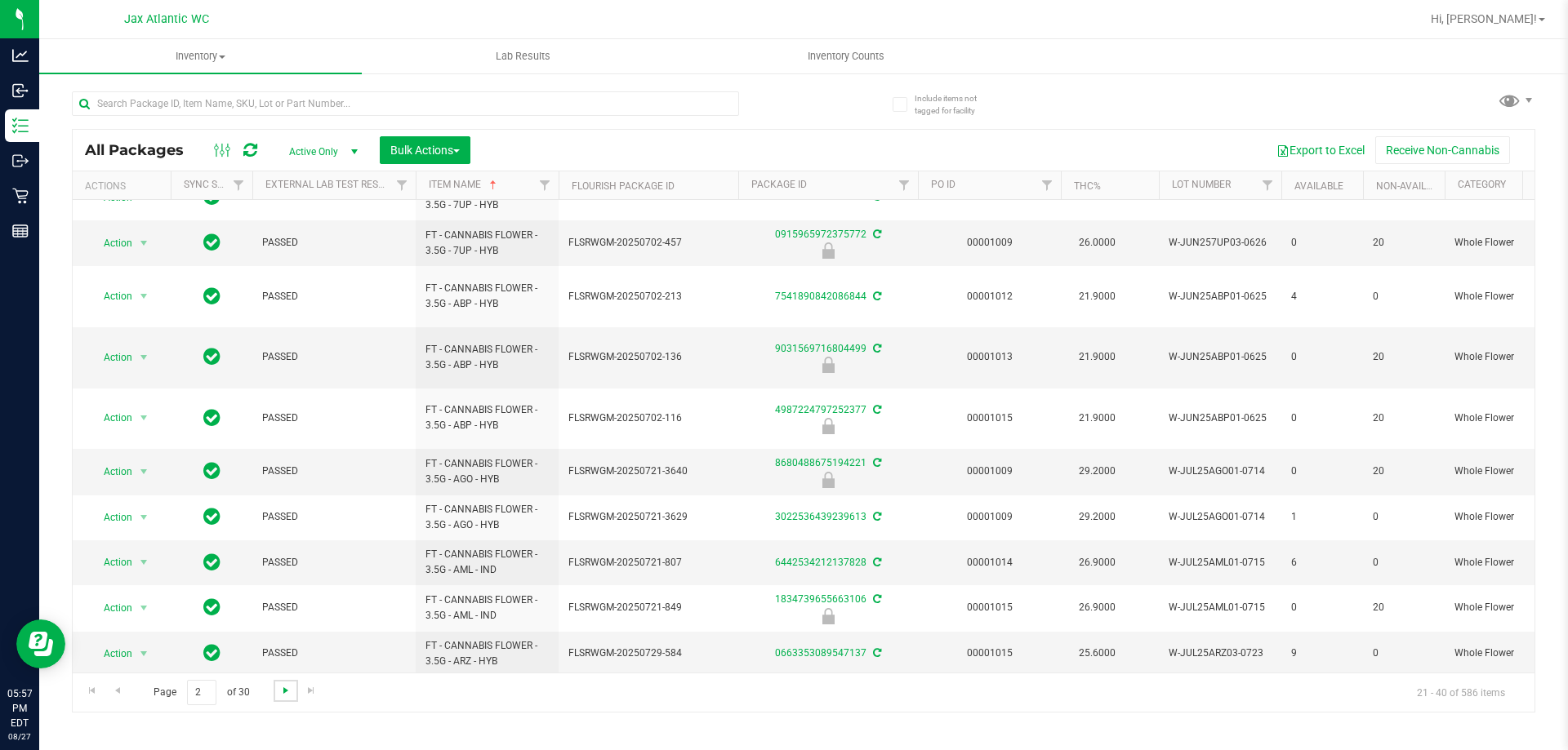
click at [280, 690] on span "Go to the next page" at bounding box center [286, 691] width 13 height 13
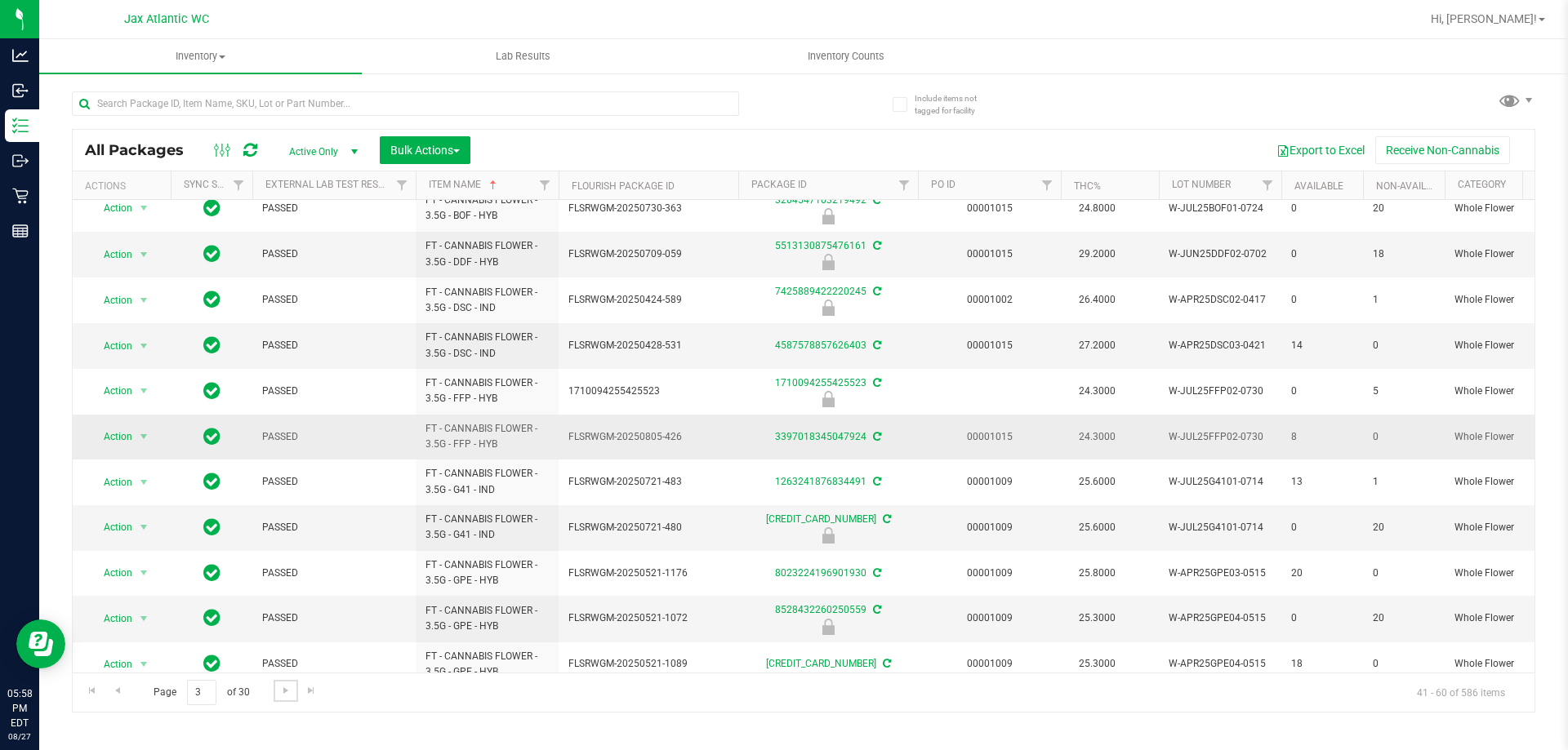
scroll to position [369, 0]
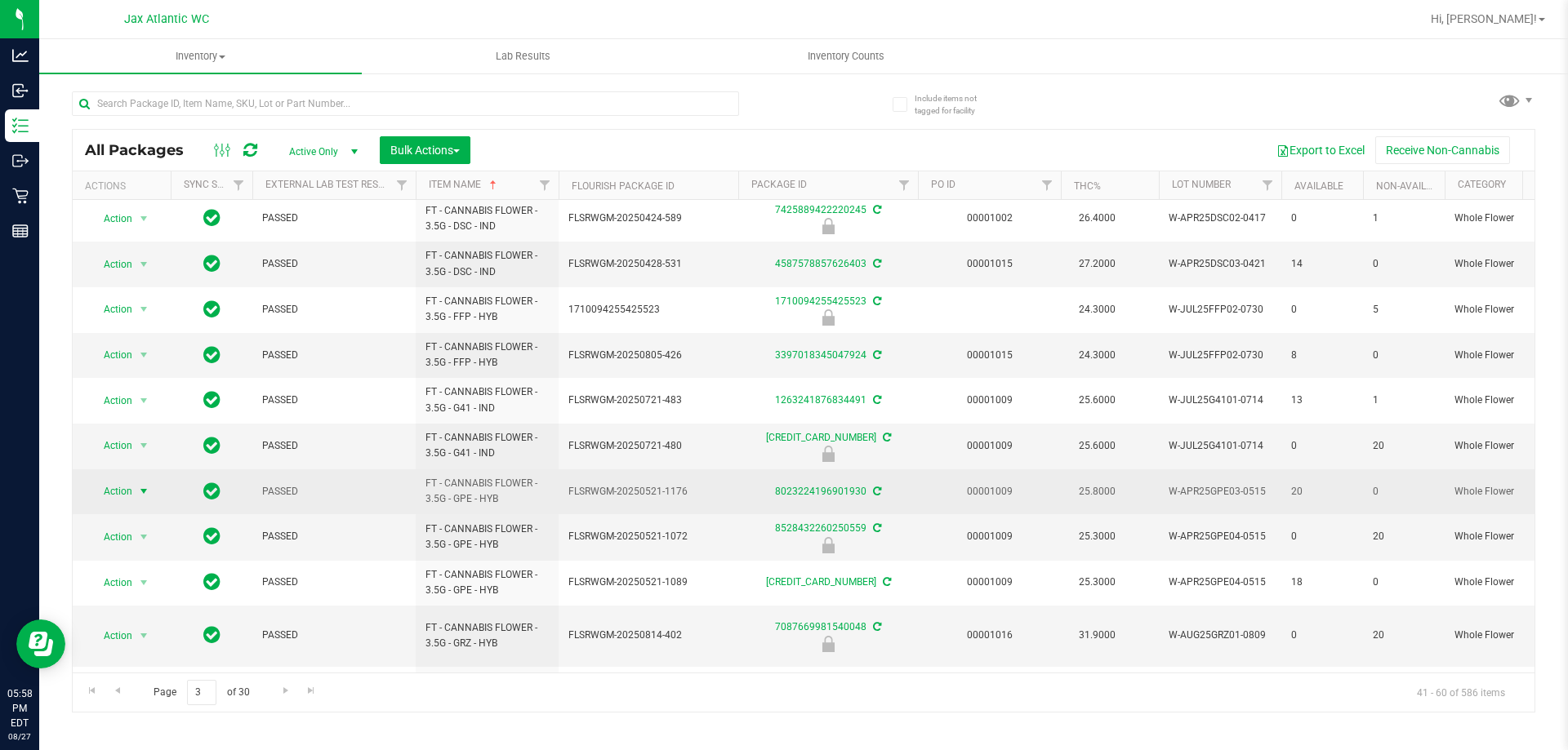
click at [121, 491] on span "Action" at bounding box center [111, 492] width 44 height 22
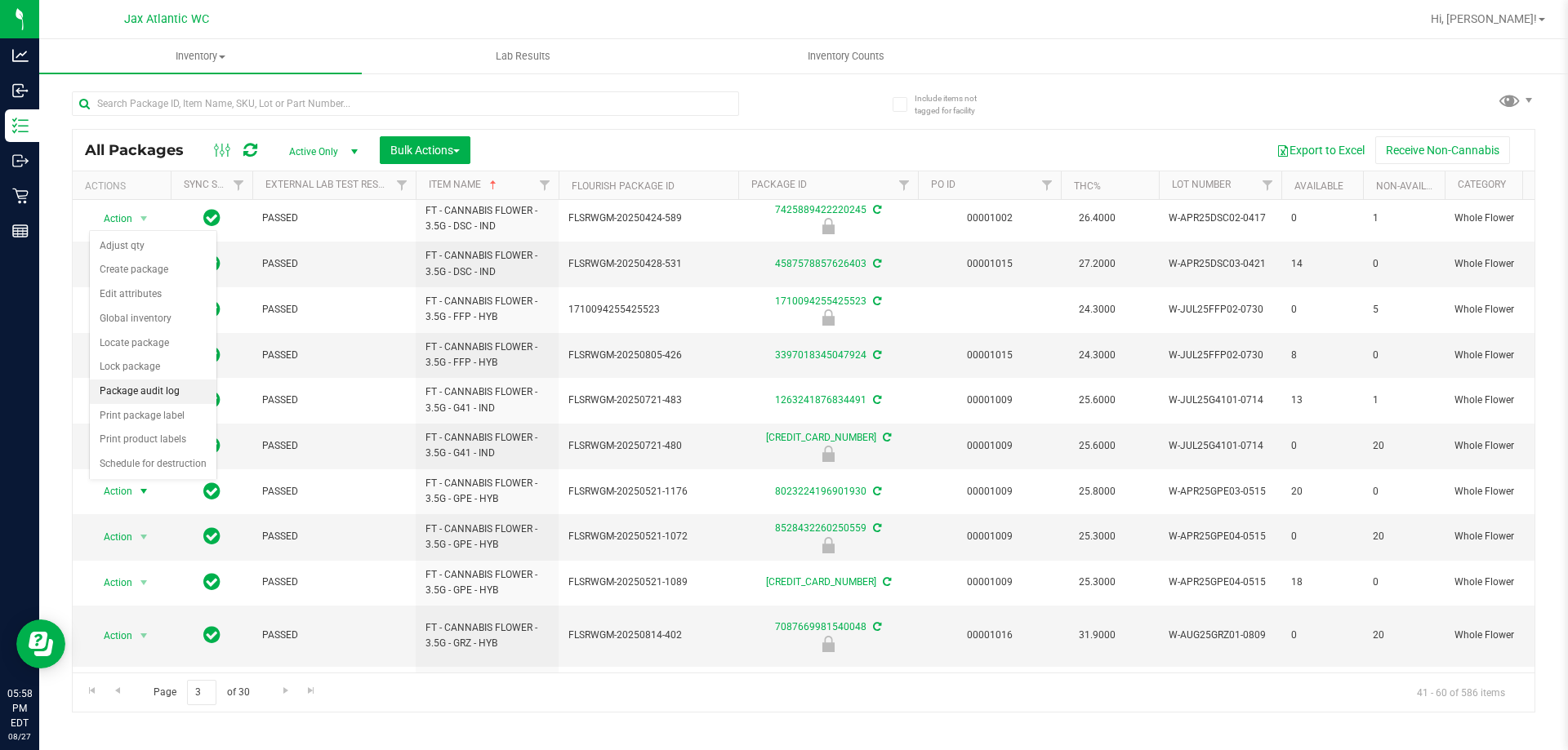
click at [125, 390] on li "Package audit log" at bounding box center [153, 391] width 126 height 24
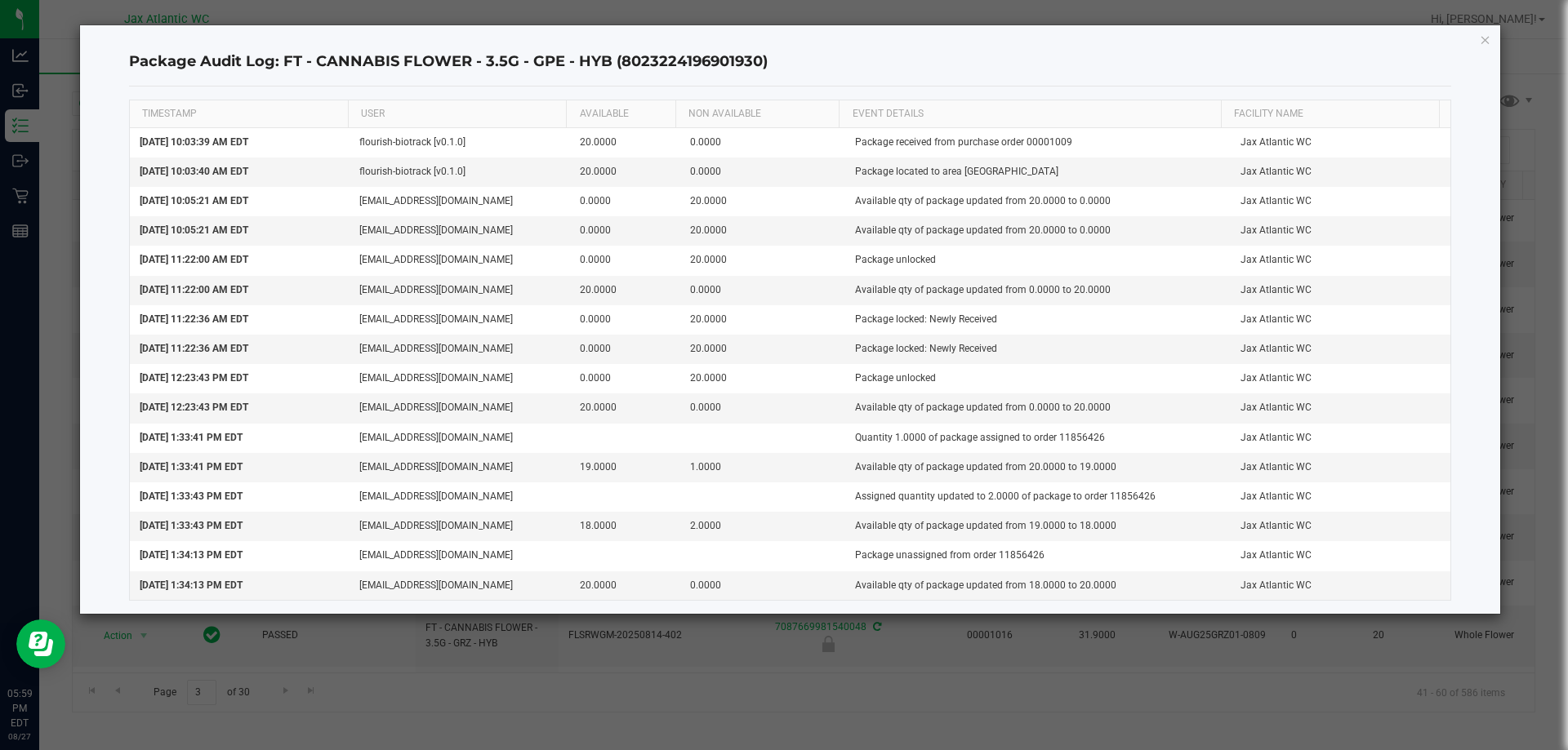
click at [1480, 41] on icon "button" at bounding box center [1486, 38] width 11 height 20
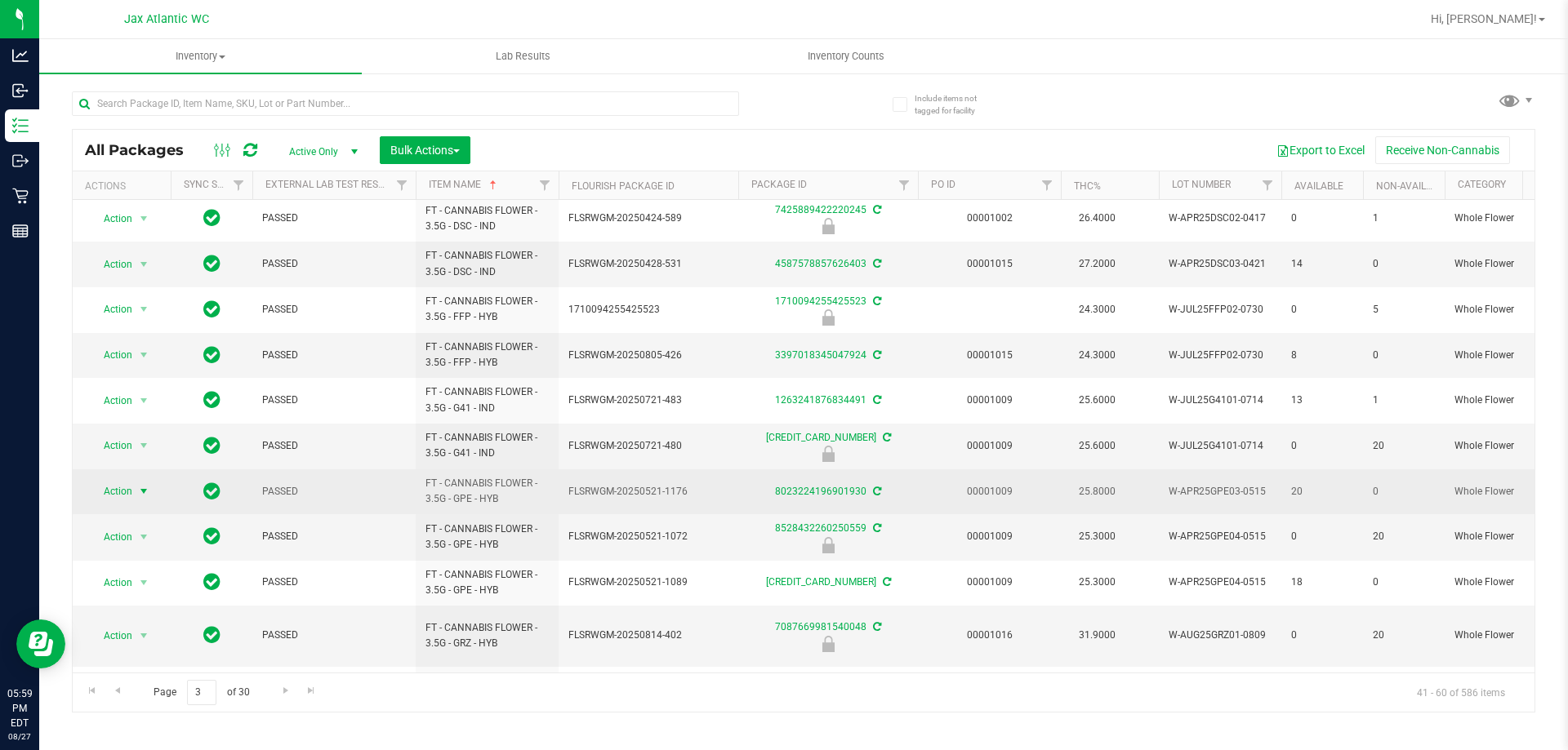
click at [125, 494] on span "Action" at bounding box center [111, 492] width 44 height 22
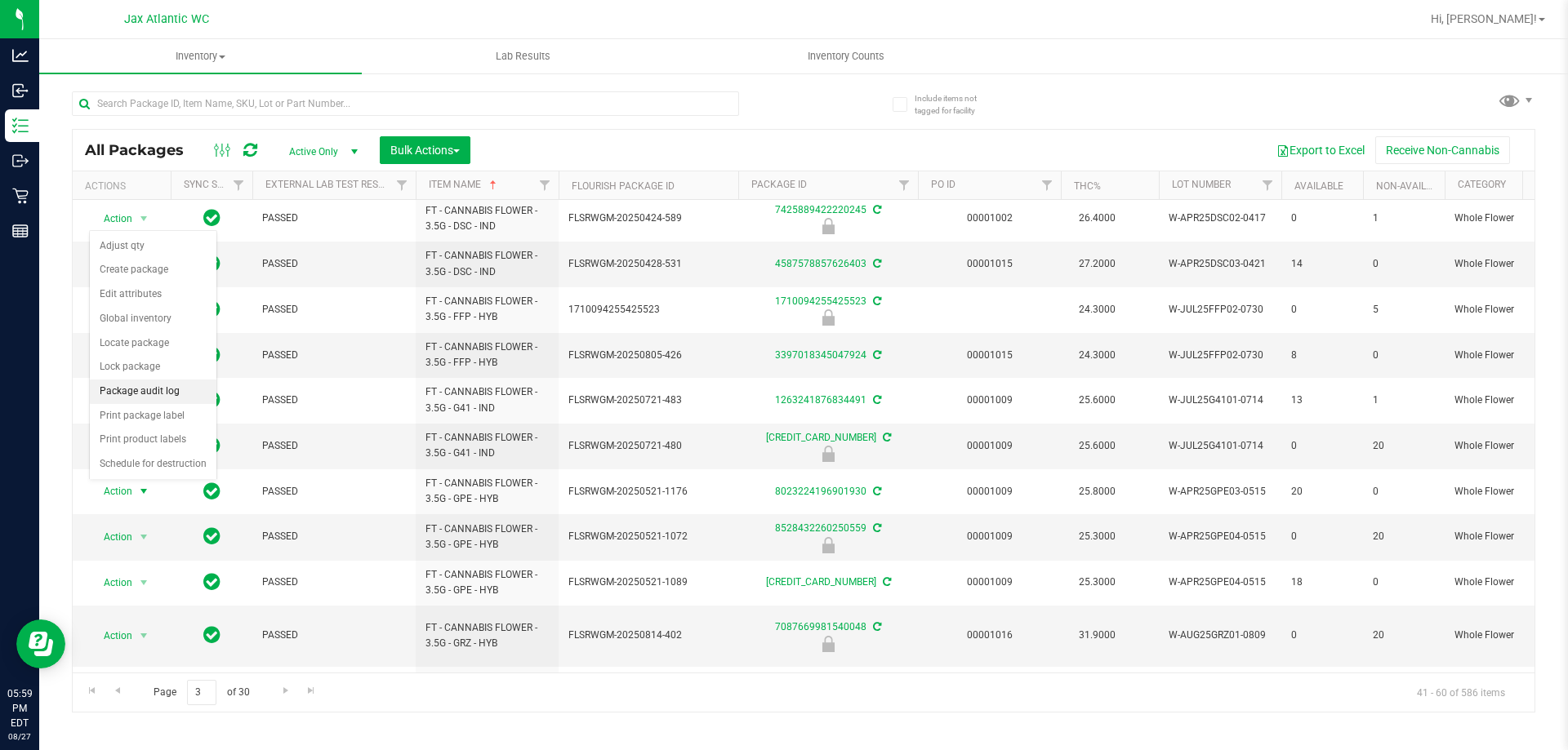
click at [126, 391] on li "Package audit log" at bounding box center [153, 391] width 126 height 24
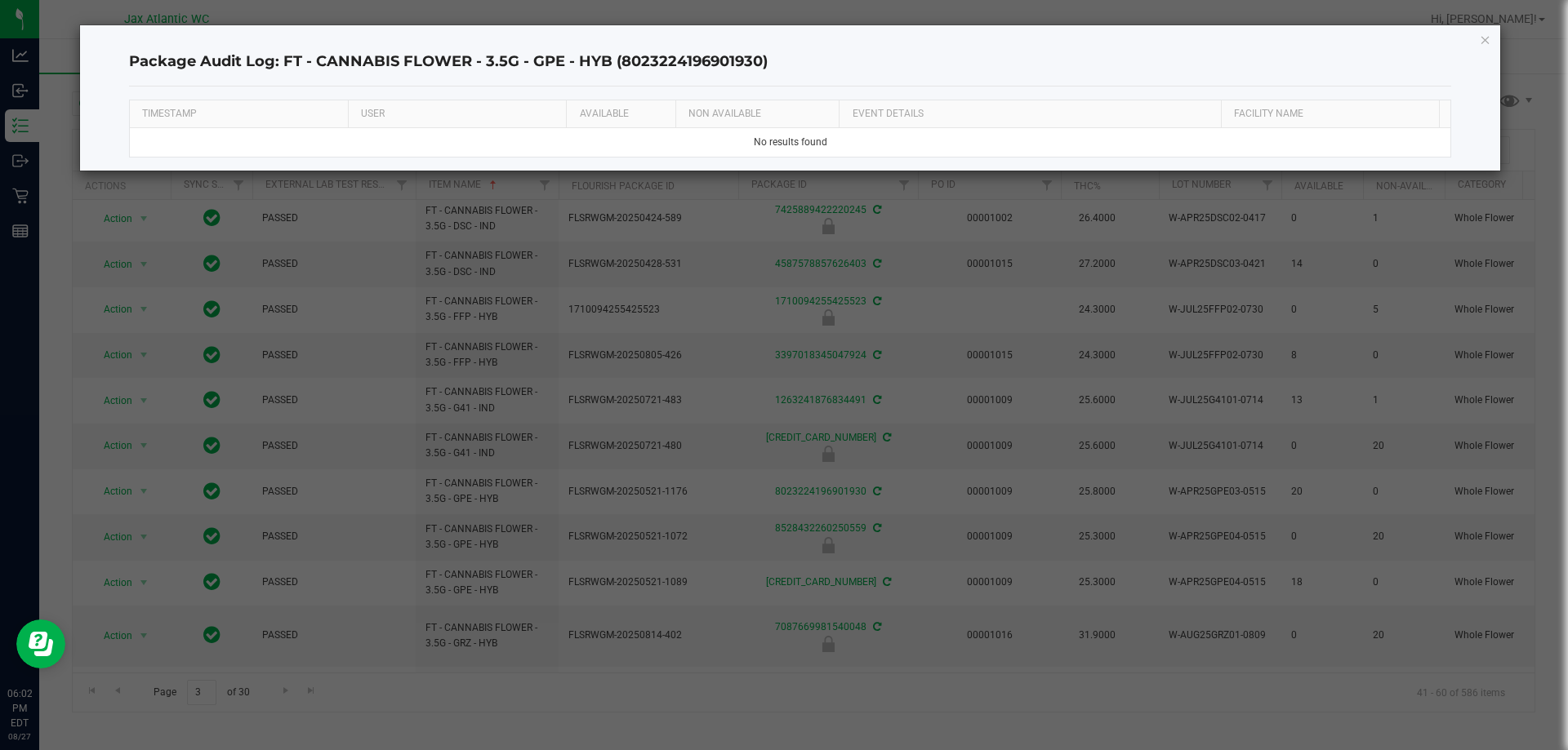
click at [1481, 41] on icon "button" at bounding box center [1486, 38] width 11 height 20
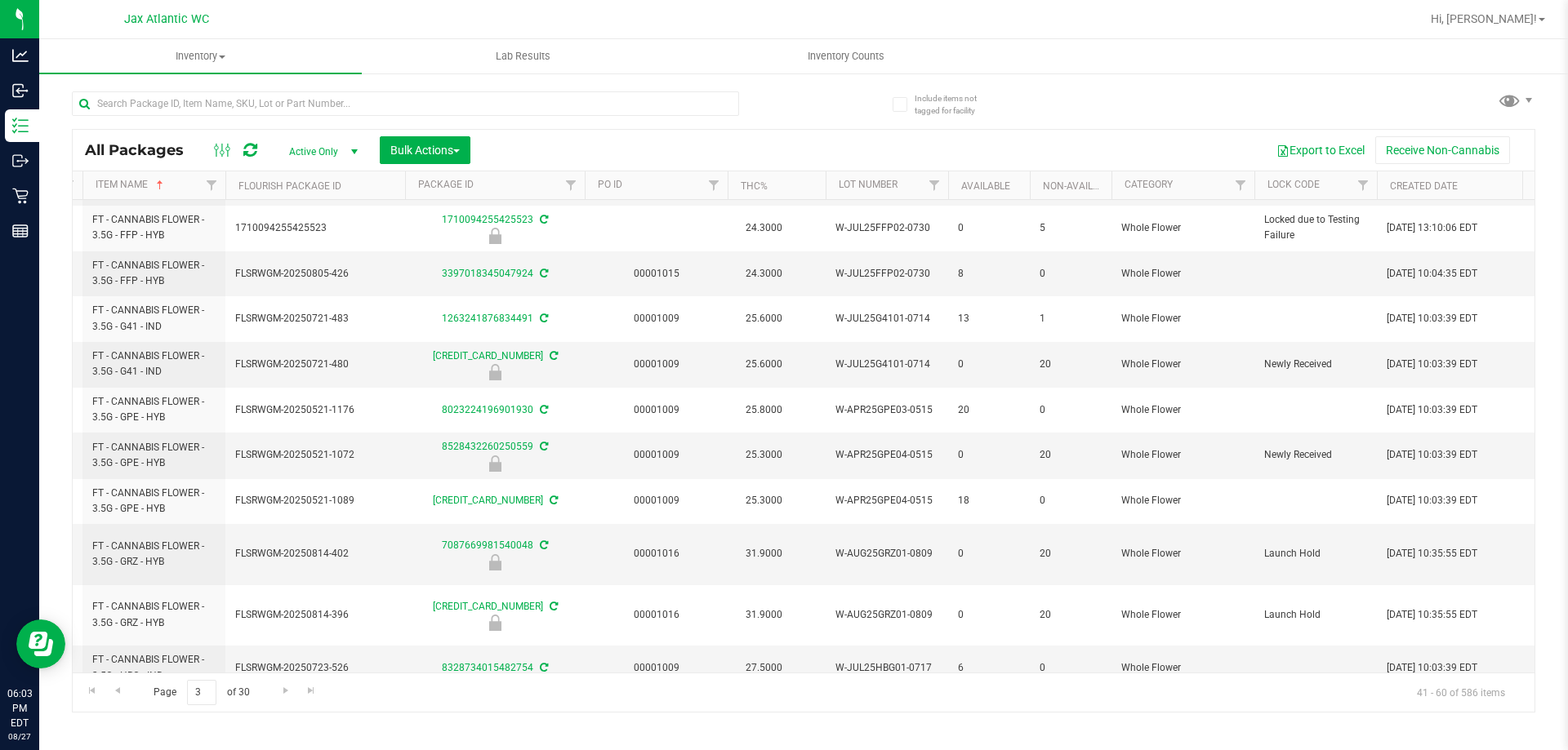
scroll to position [0, 284]
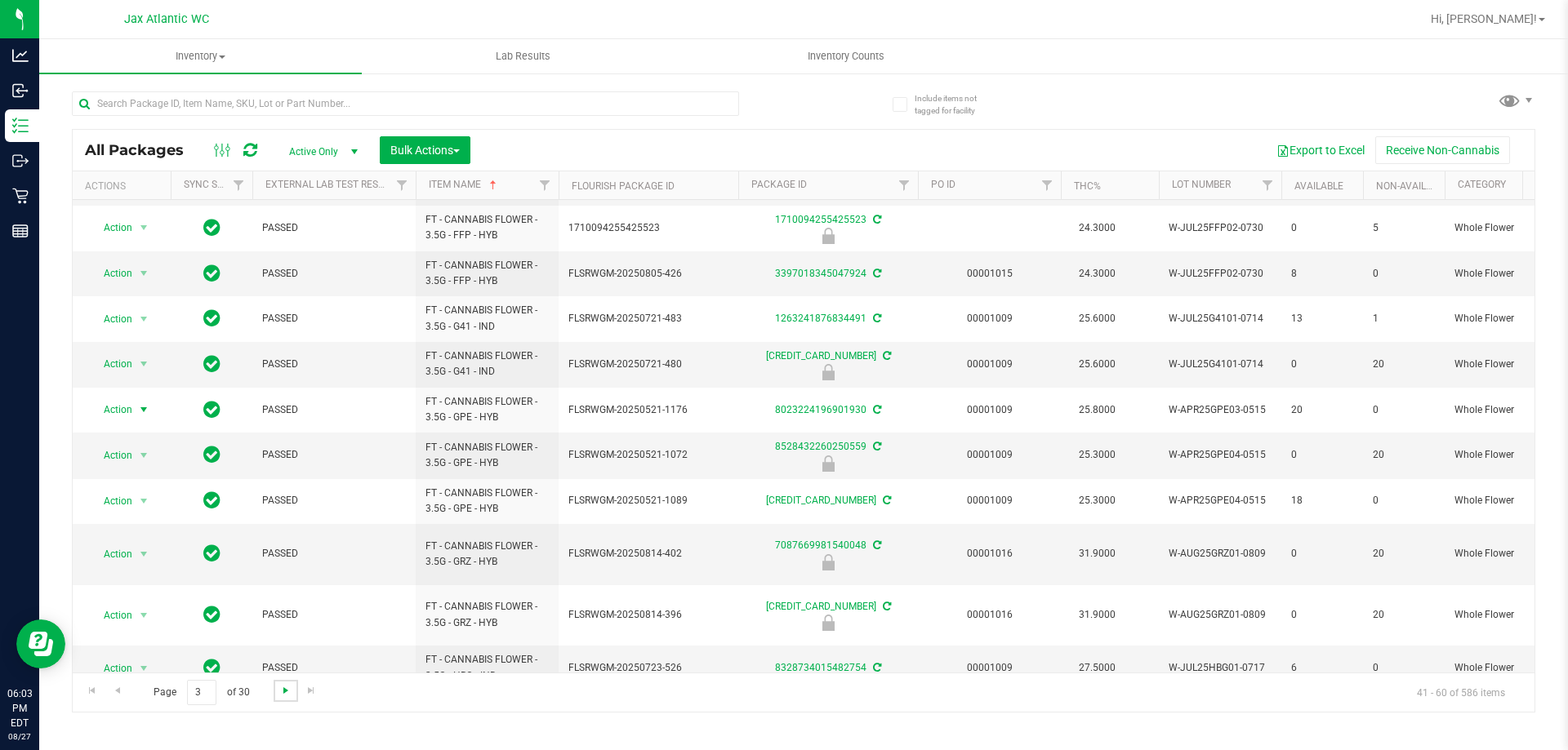
click at [284, 693] on span "Go to the next page" at bounding box center [286, 691] width 13 height 13
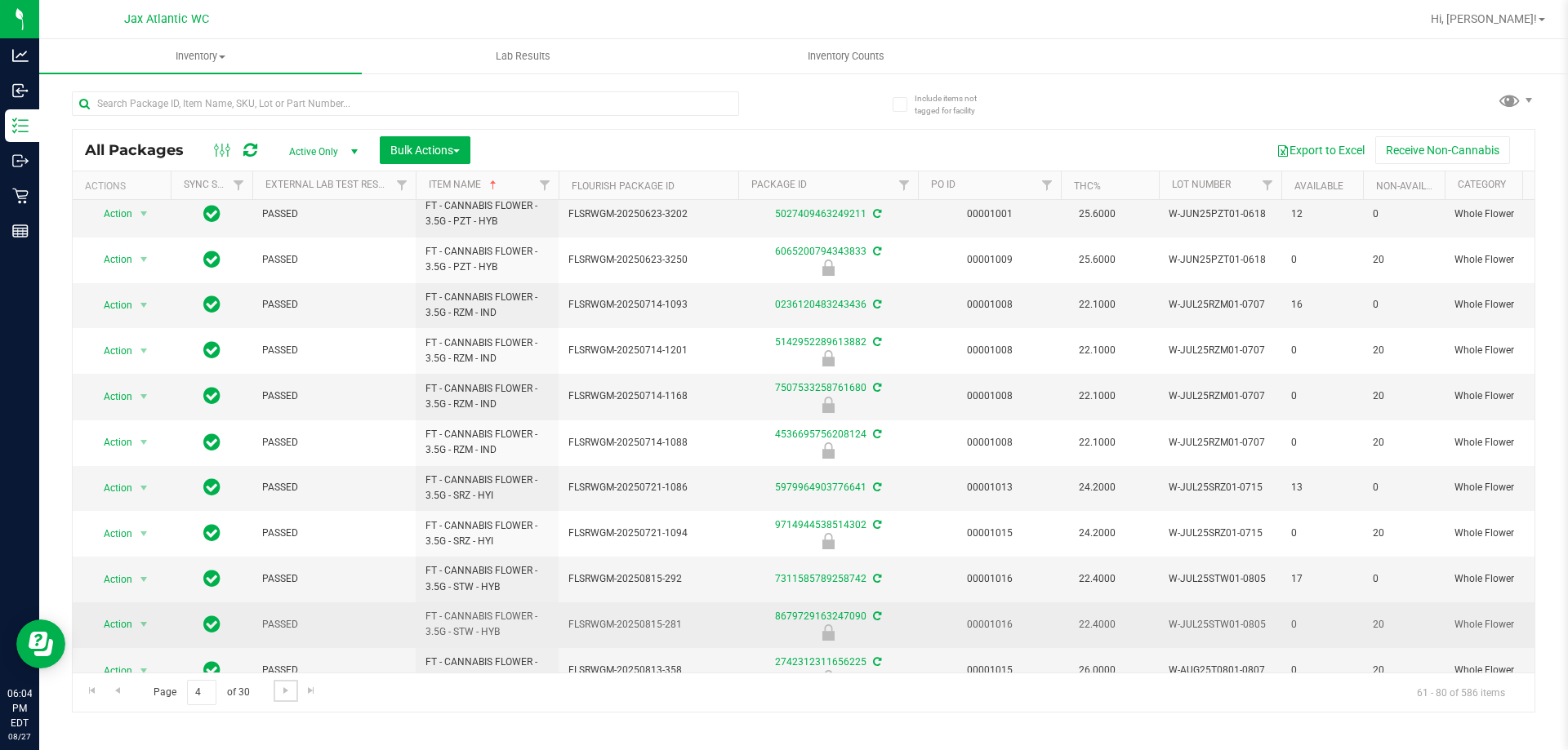
scroll to position [408, 0]
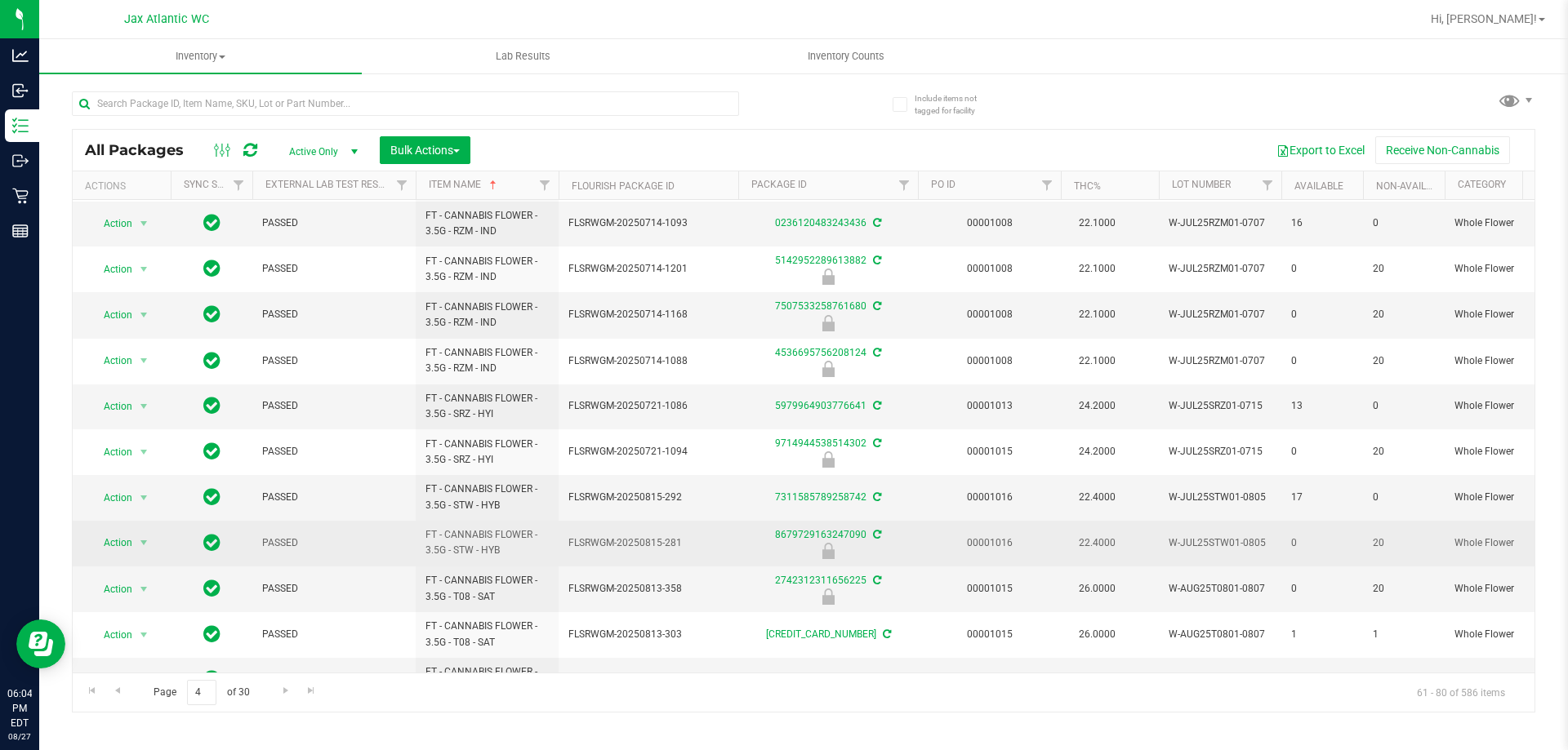
drag, startPoint x: 494, startPoint y: 562, endPoint x: 397, endPoint y: 537, distance: 100.2
click at [397, 537] on span "PASSED" at bounding box center [333, 543] width 143 height 16
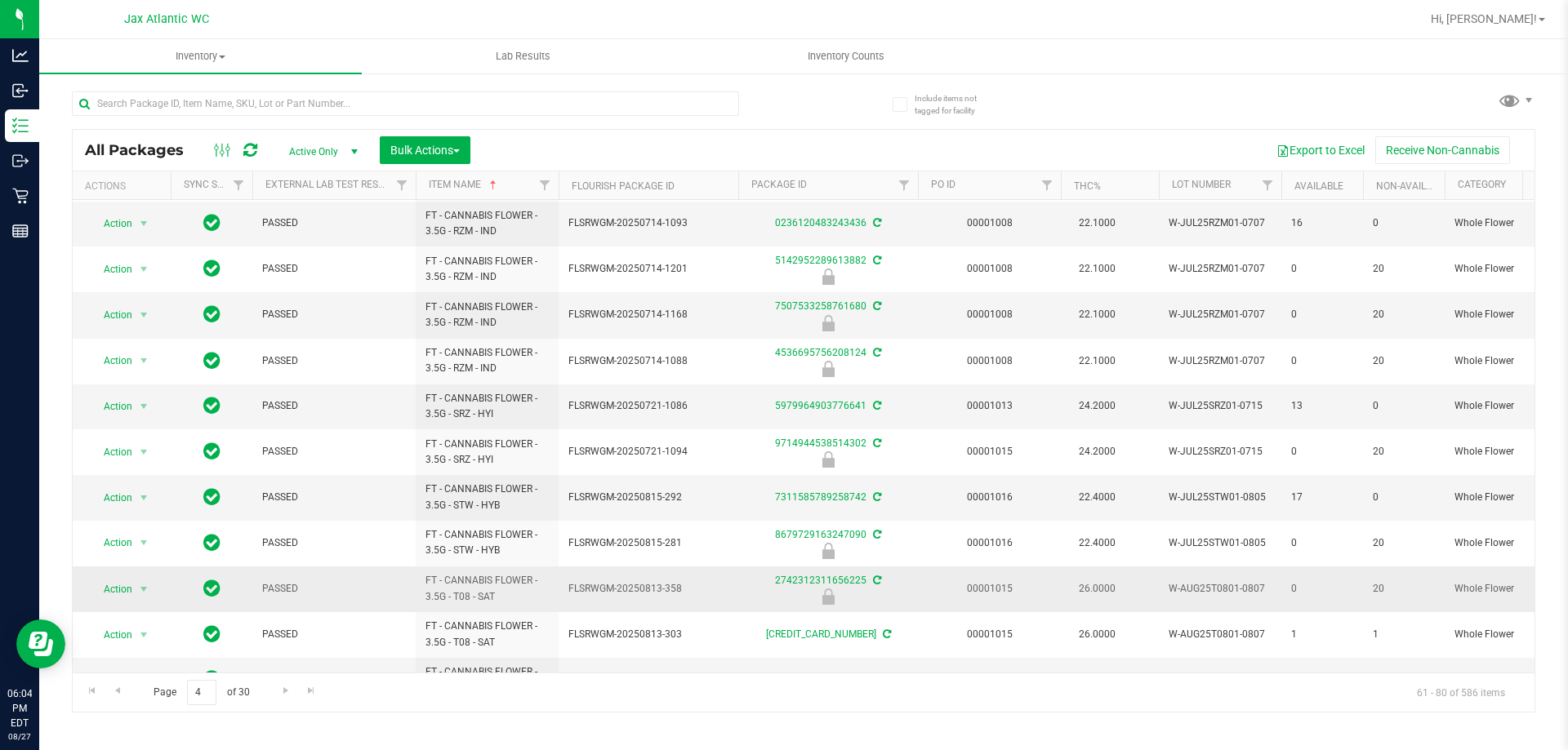
scroll to position [449, 0]
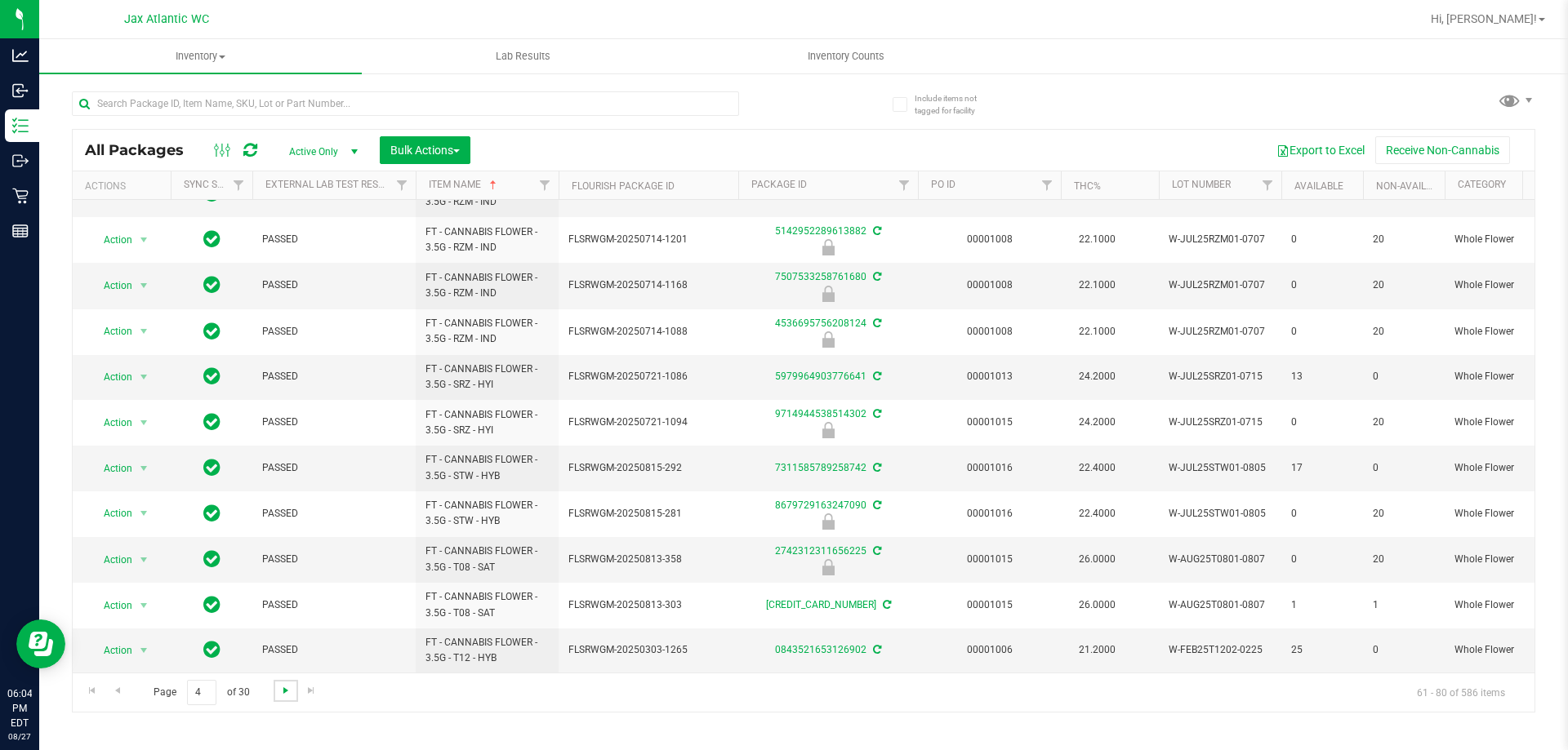
click at [283, 689] on span "Go to the next page" at bounding box center [286, 691] width 13 height 13
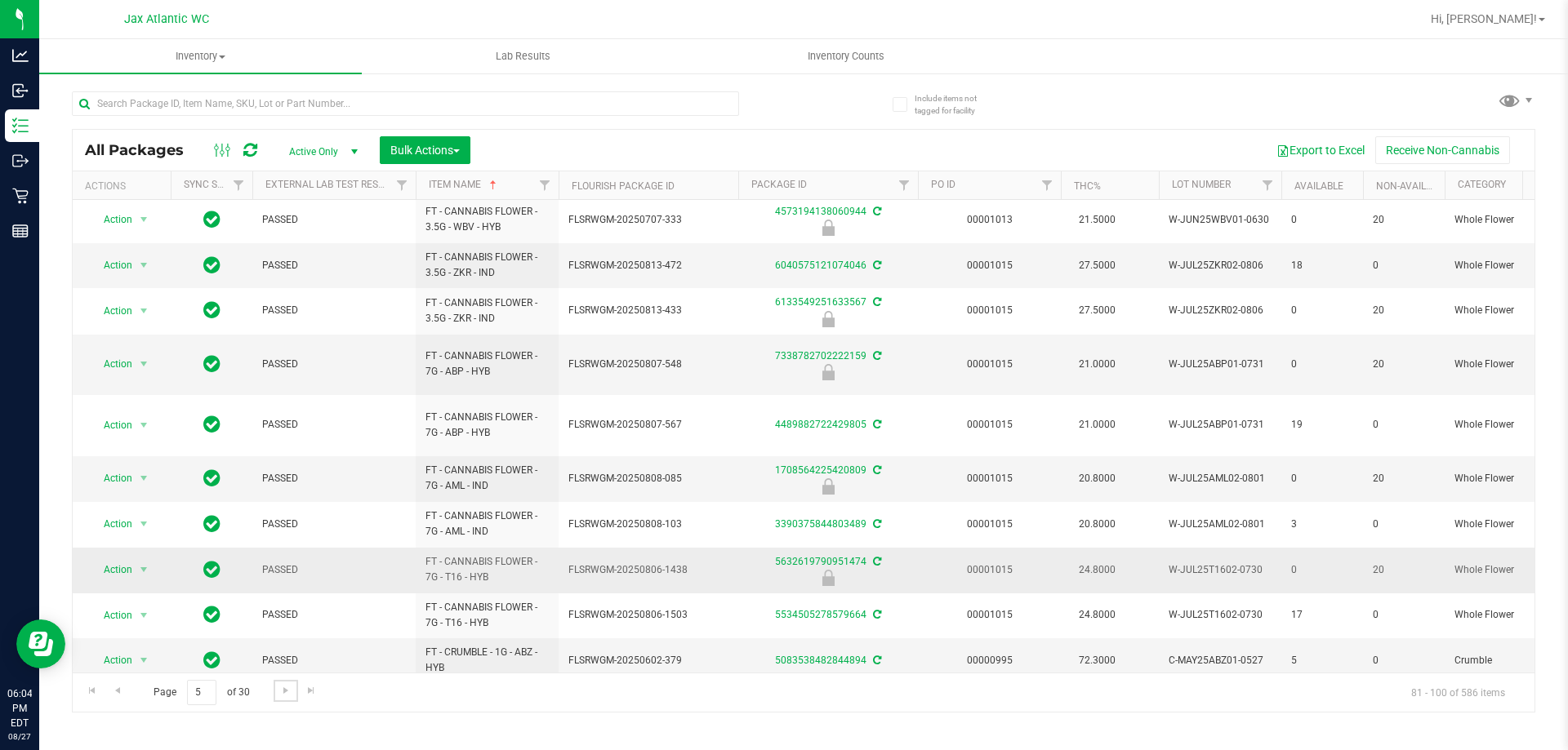
scroll to position [481, 0]
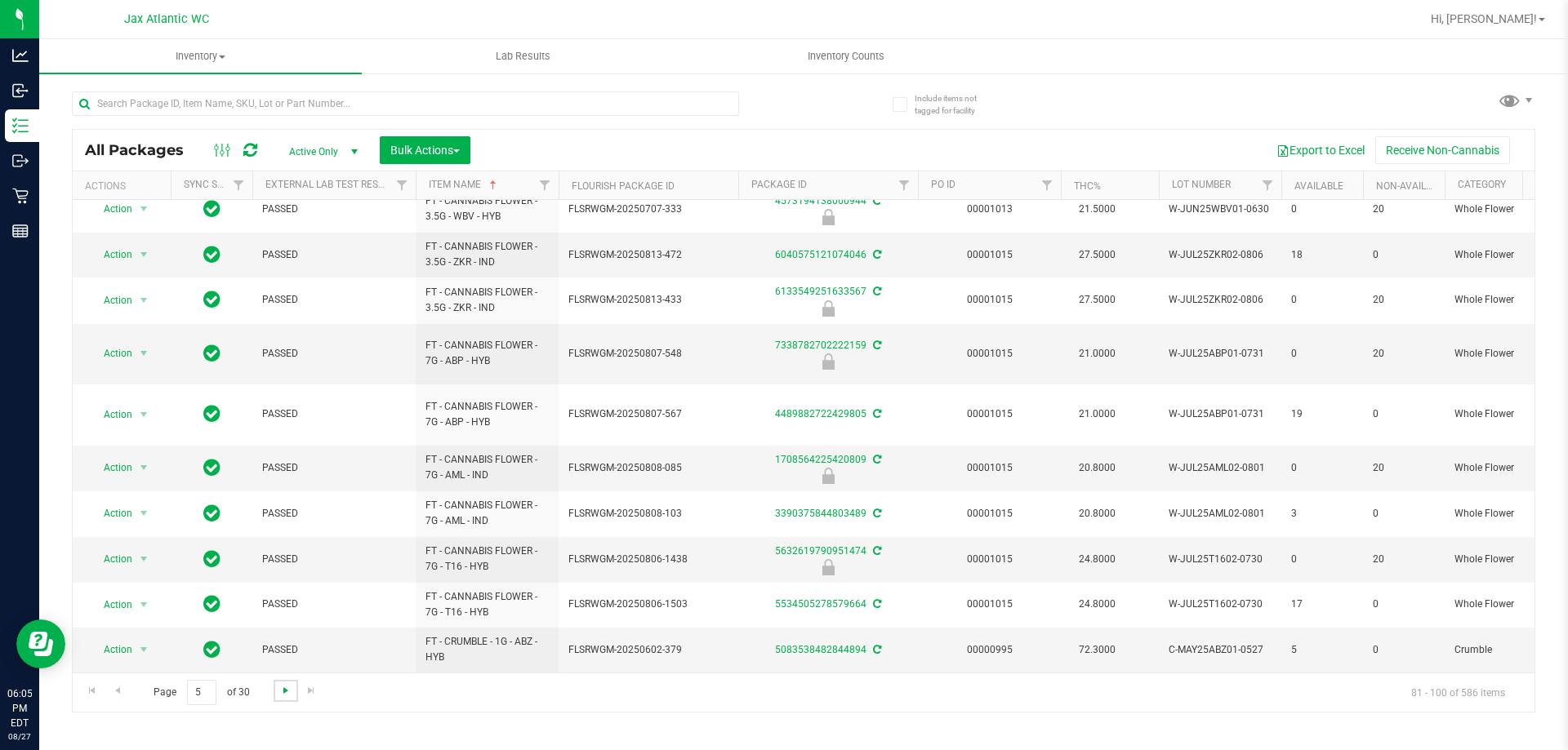
click at [286, 688] on span "Go to the next page" at bounding box center [286, 691] width 13 height 13
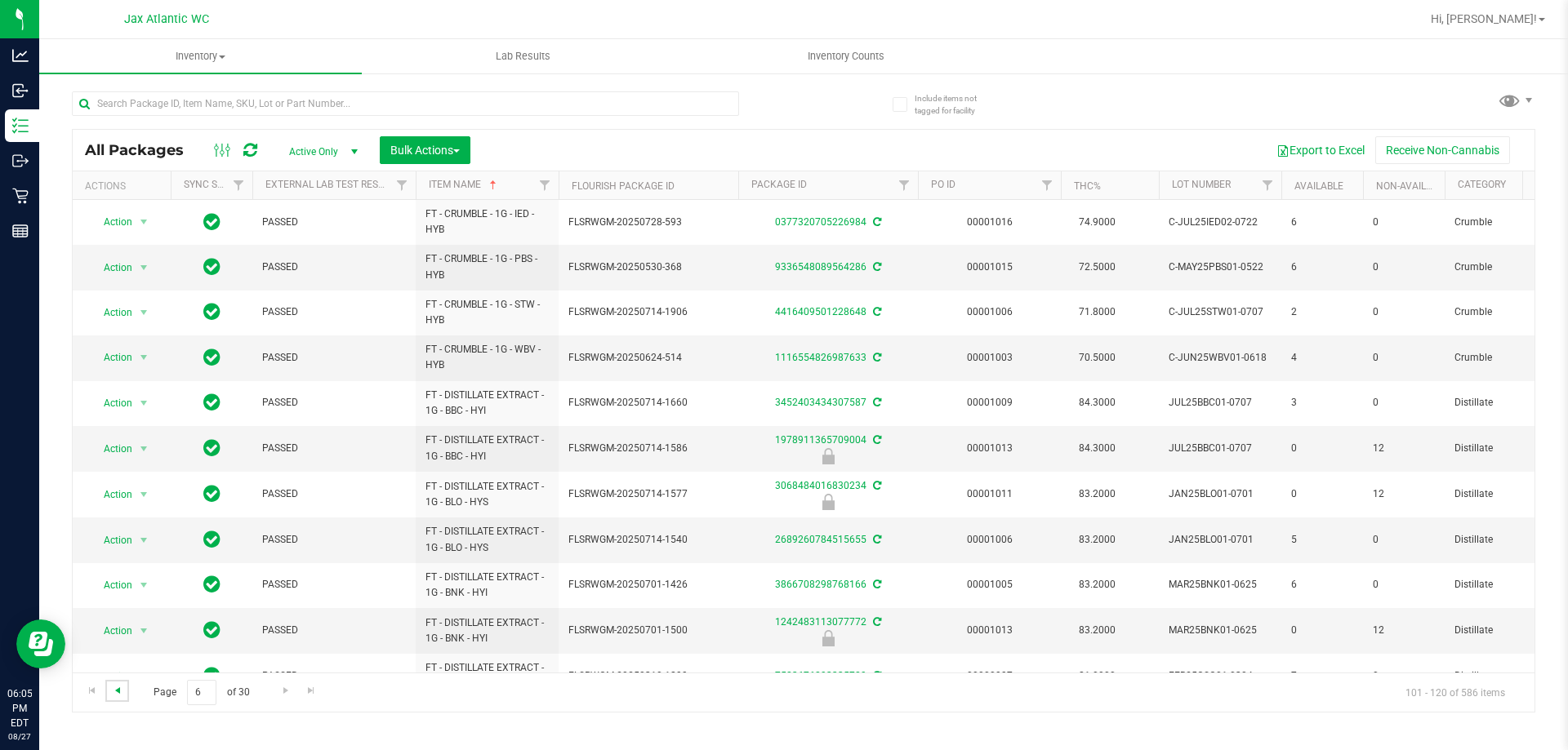
click at [113, 689] on span "Go to the previous page" at bounding box center [118, 691] width 13 height 13
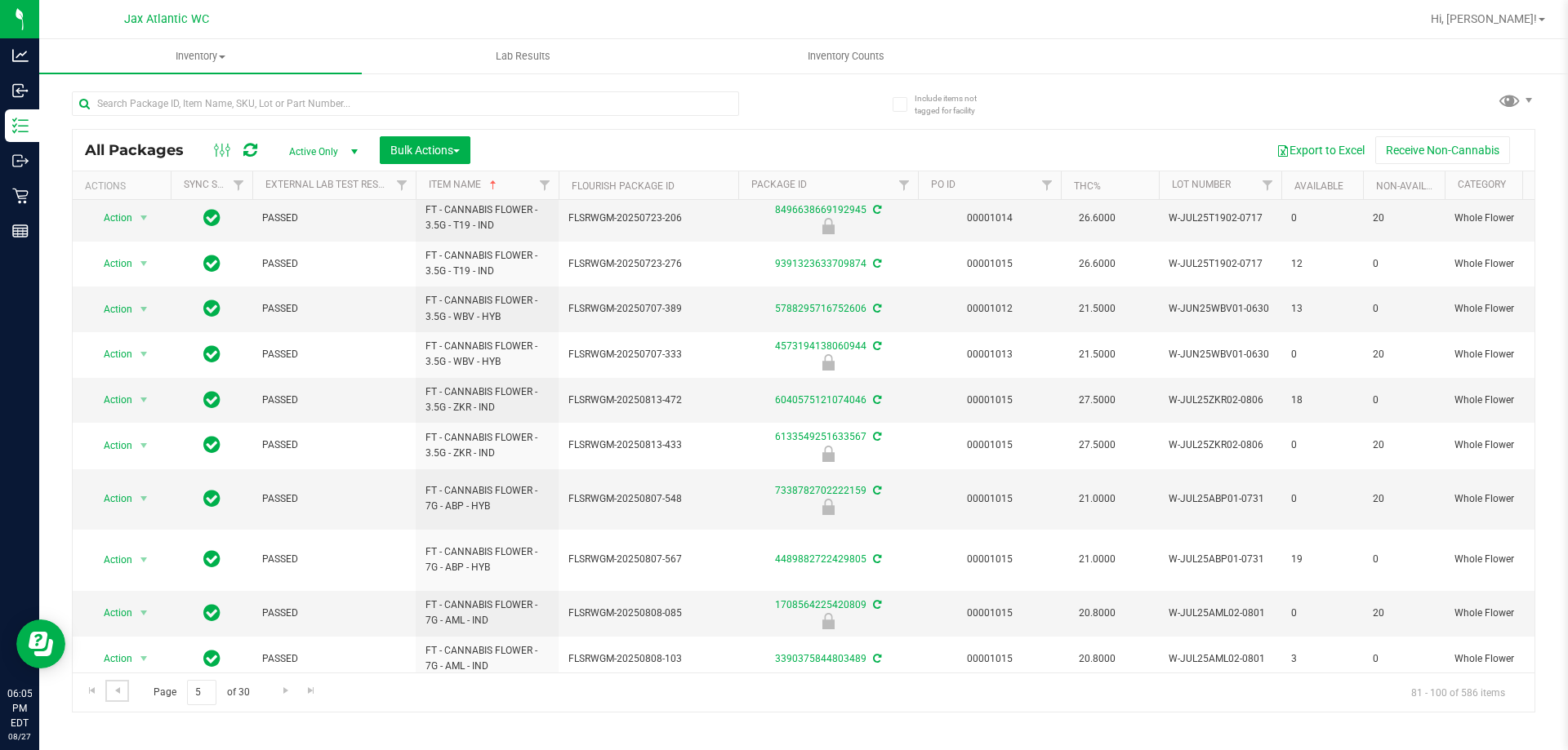
scroll to position [481, 0]
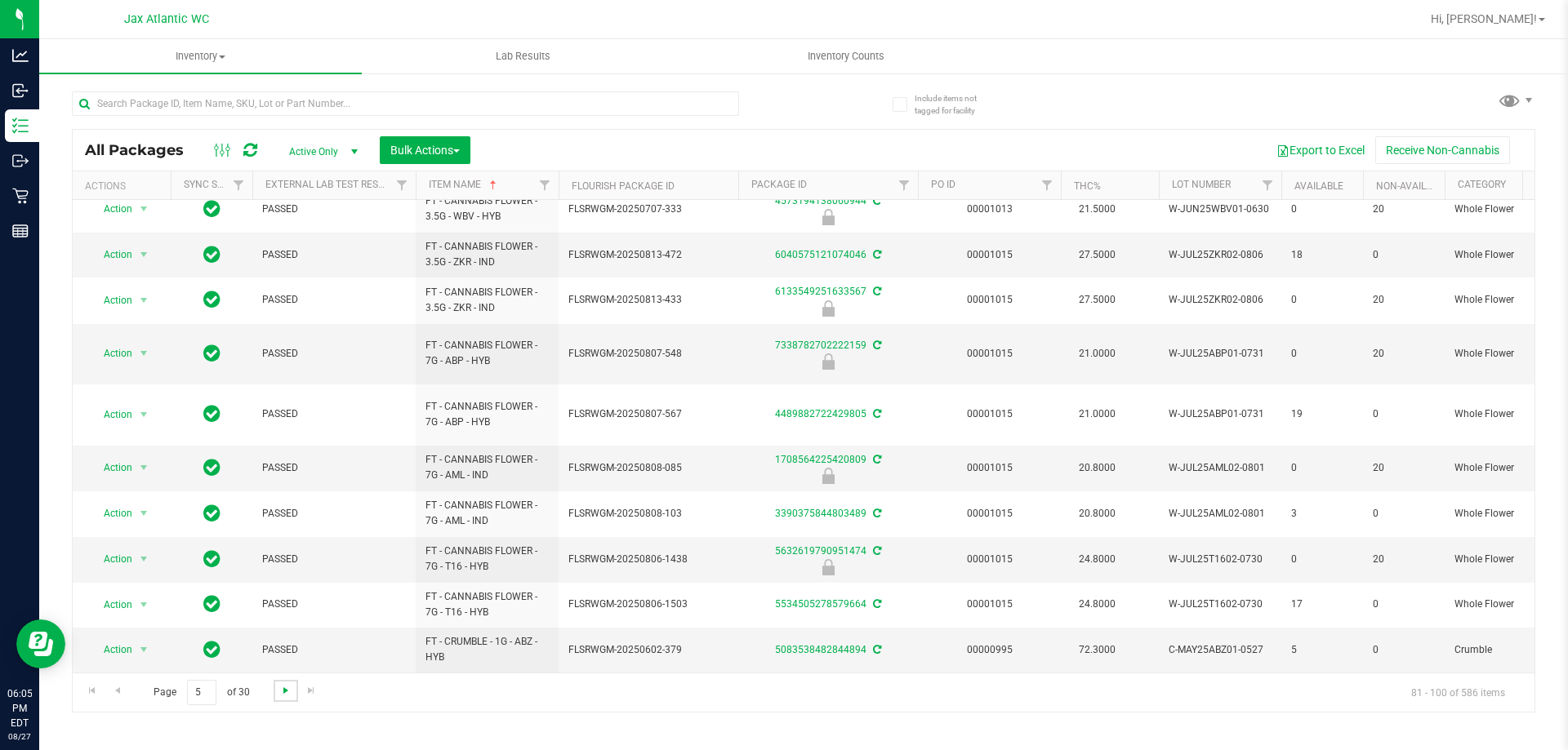
click at [285, 686] on span "Go to the next page" at bounding box center [286, 691] width 13 height 13
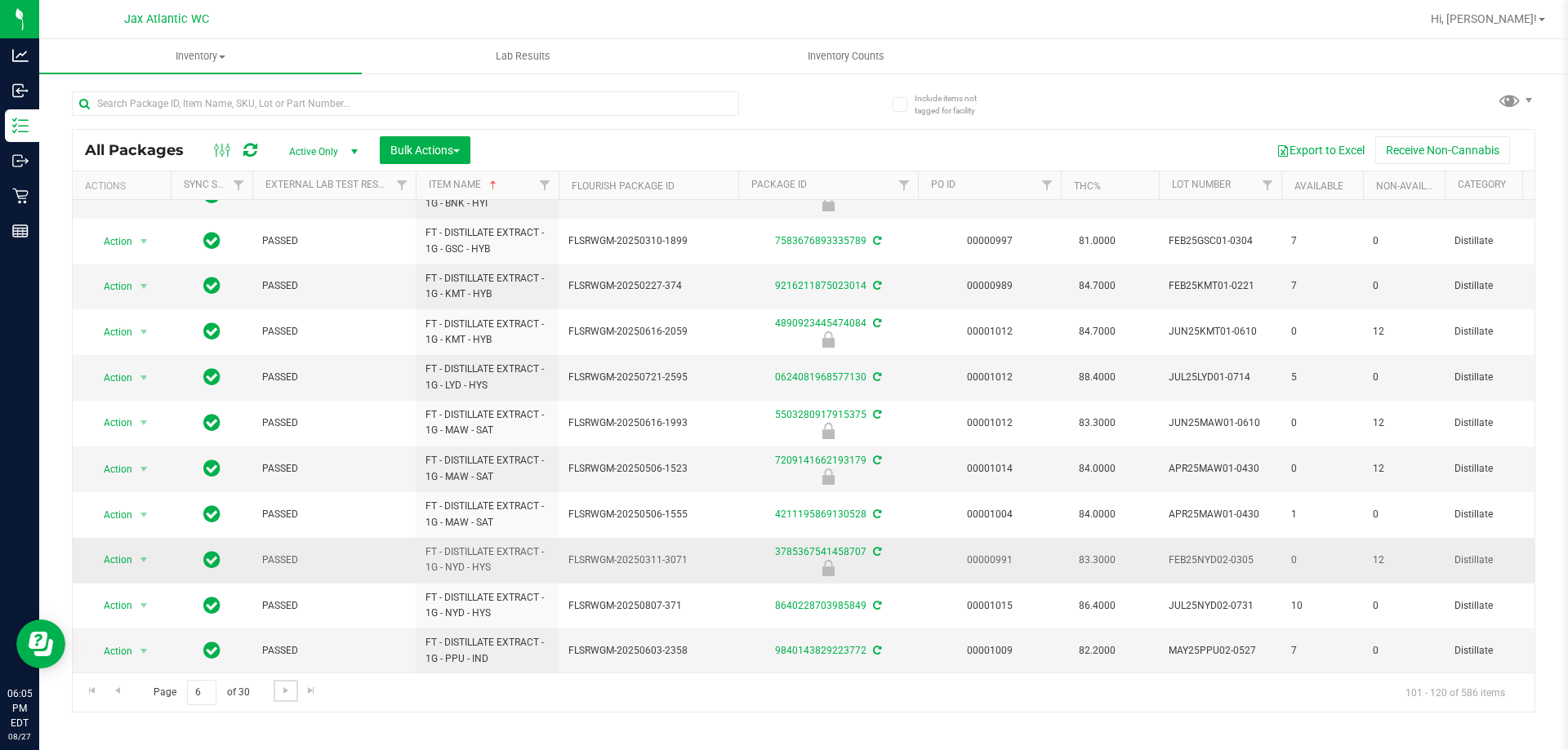
scroll to position [449, 0]
click at [282, 689] on span "Go to the next page" at bounding box center [286, 691] width 13 height 13
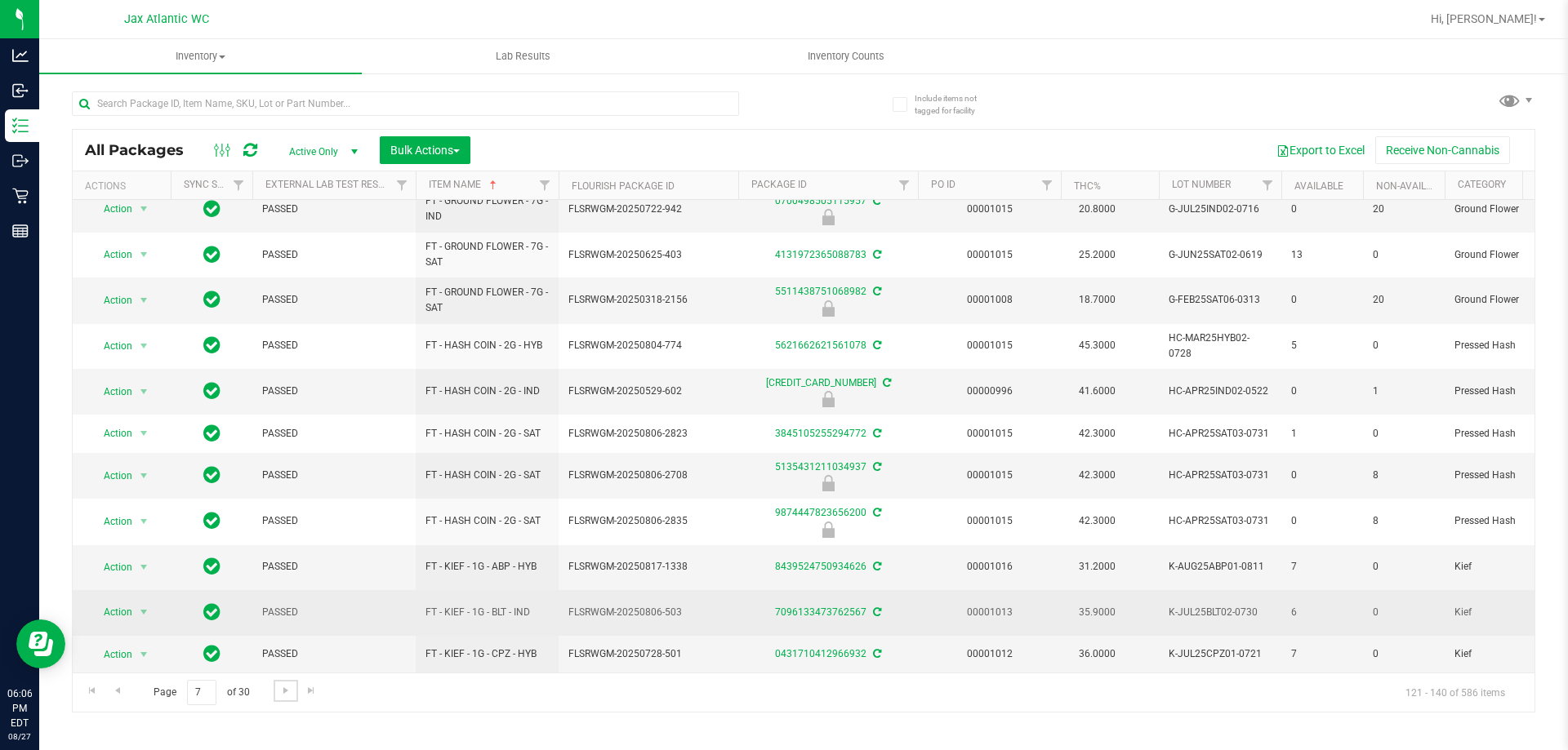
scroll to position [429, 0]
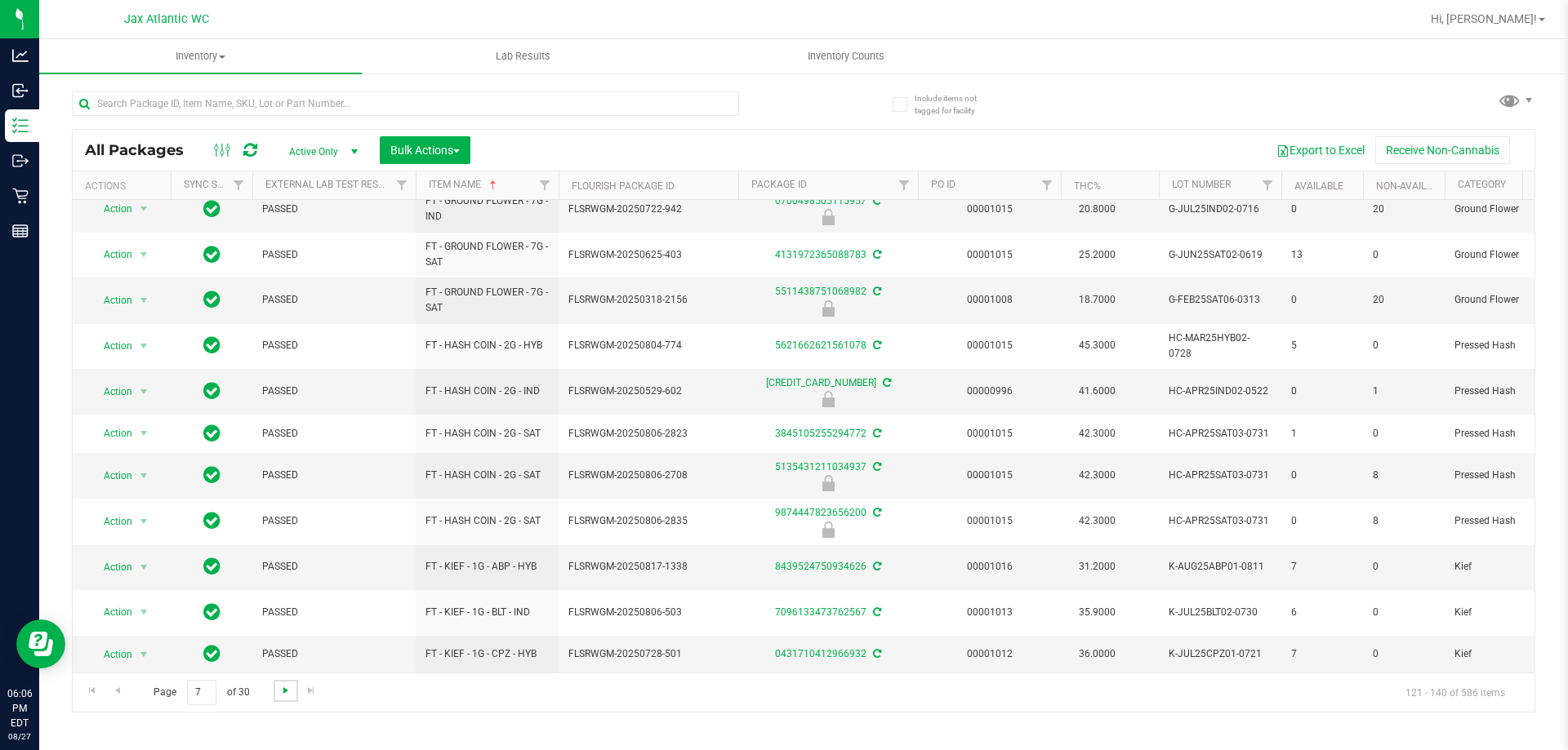
click at [281, 690] on span "Go to the next page" at bounding box center [286, 691] width 13 height 13
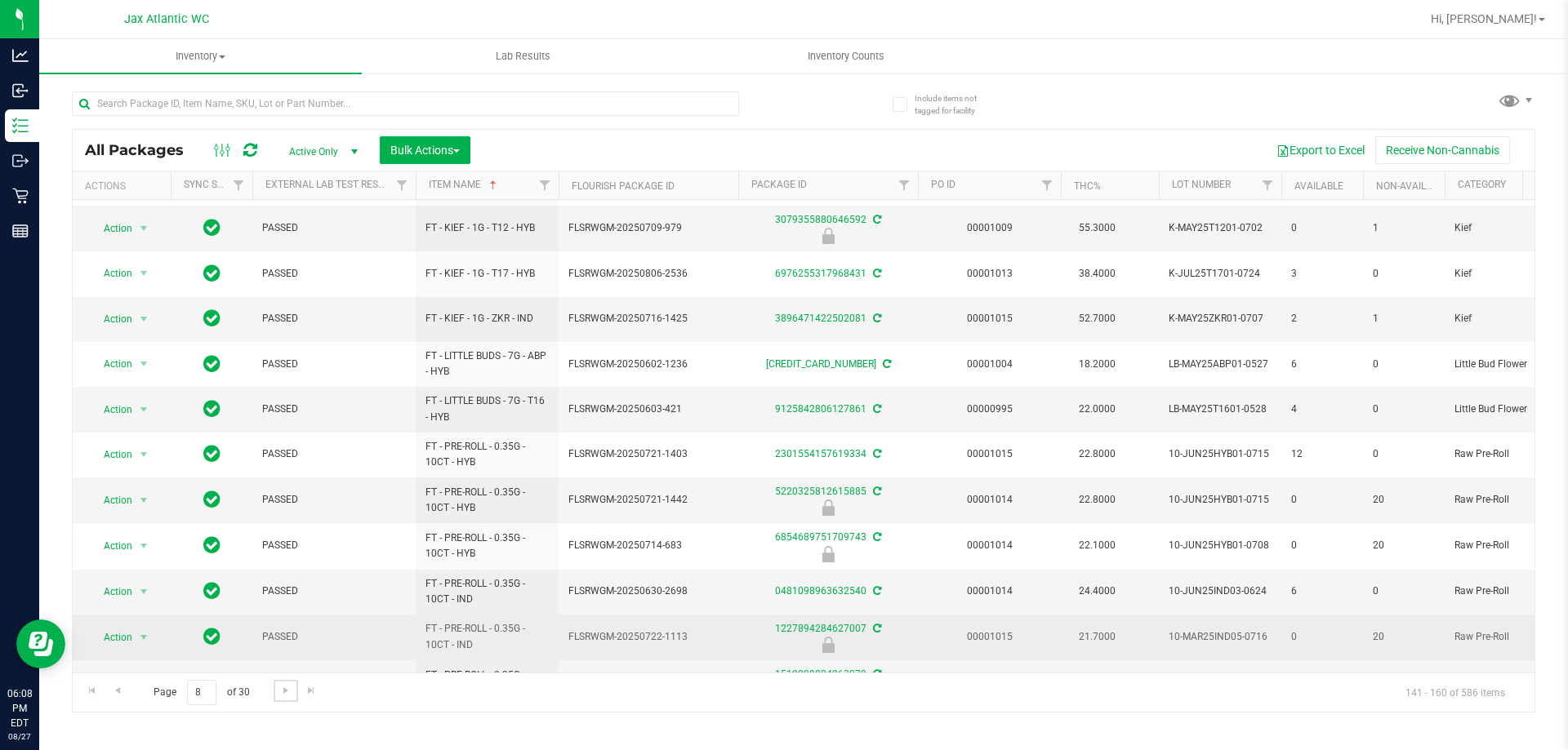
scroll to position [406, 0]
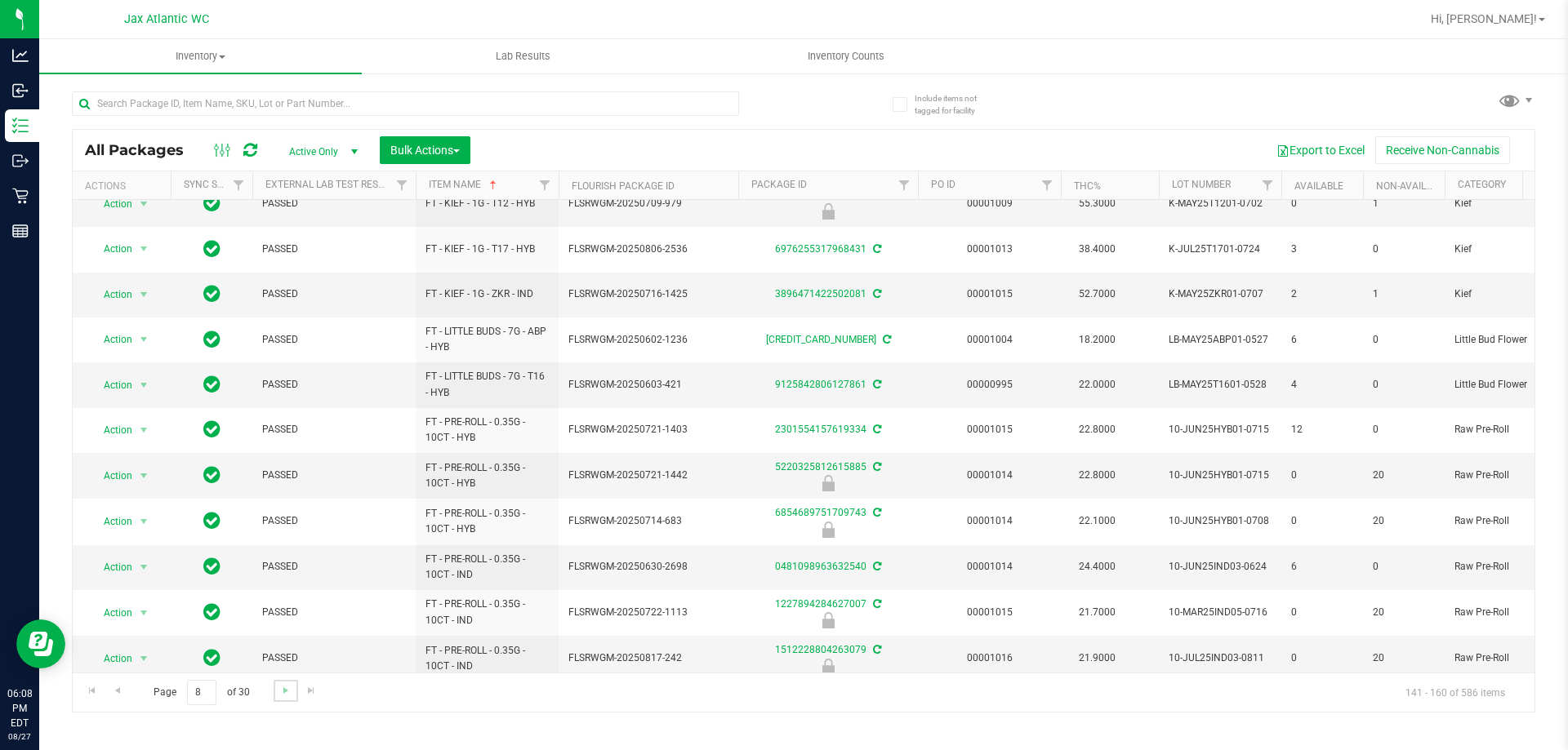
click at [287, 699] on link "Go to the next page" at bounding box center [285, 691] width 23 height 22
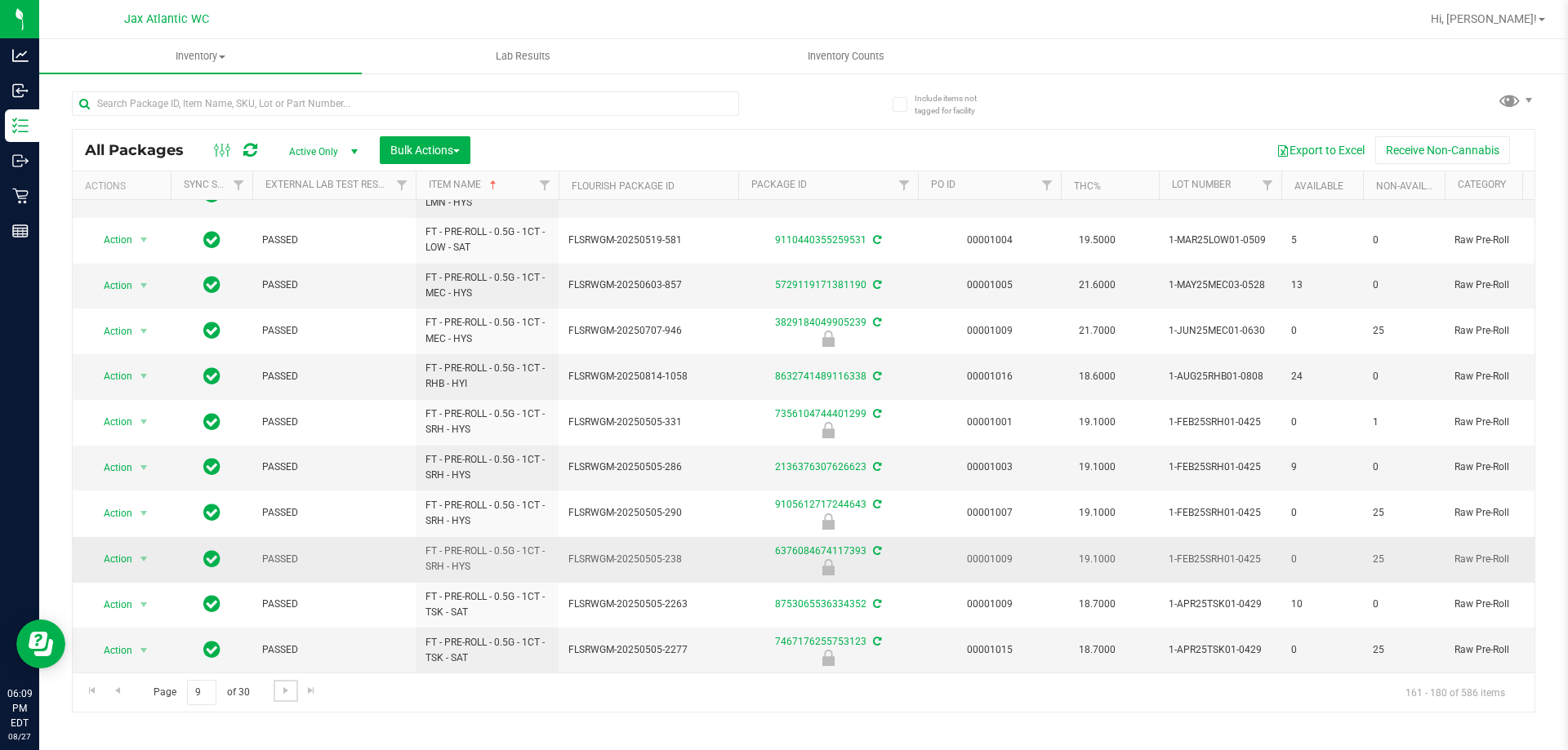
scroll to position [449, 0]
click at [282, 691] on span "Go to the next page" at bounding box center [286, 691] width 13 height 13
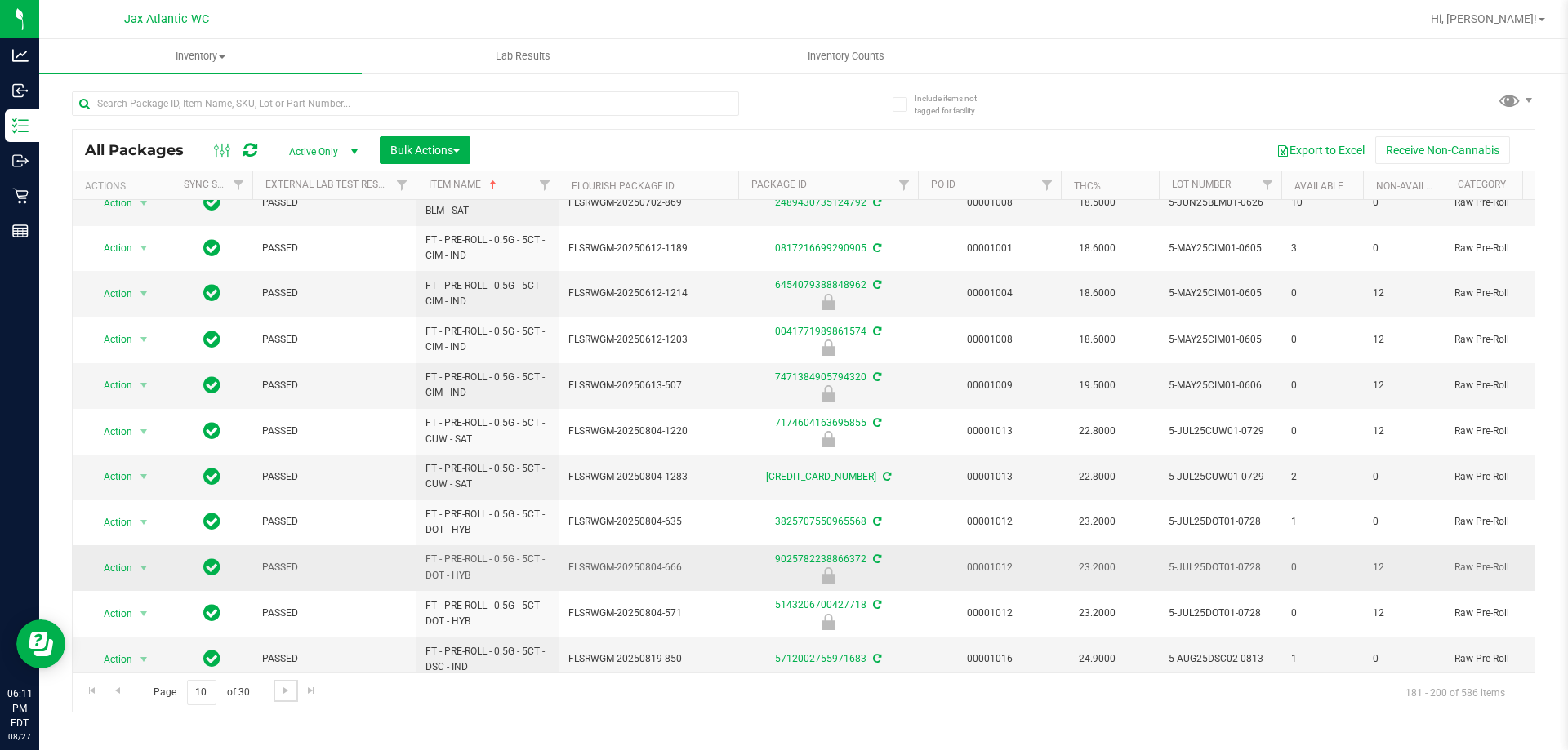
scroll to position [450, 0]
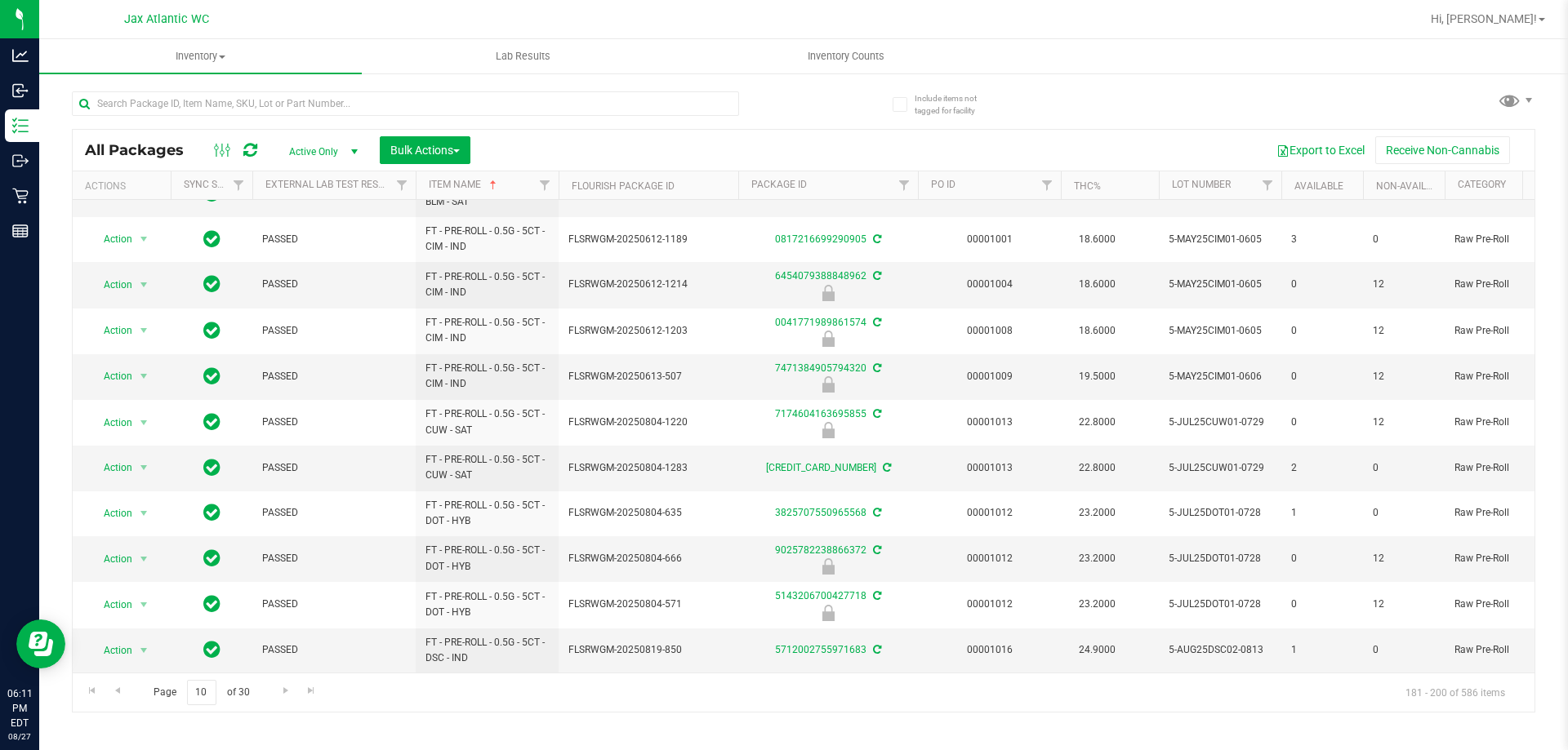
click at [277, 703] on div "Page 10 of 30 181 - 200 of 586 items" at bounding box center [804, 692] width 1462 height 39
click at [282, 691] on span "Go to the next page" at bounding box center [286, 691] width 13 height 13
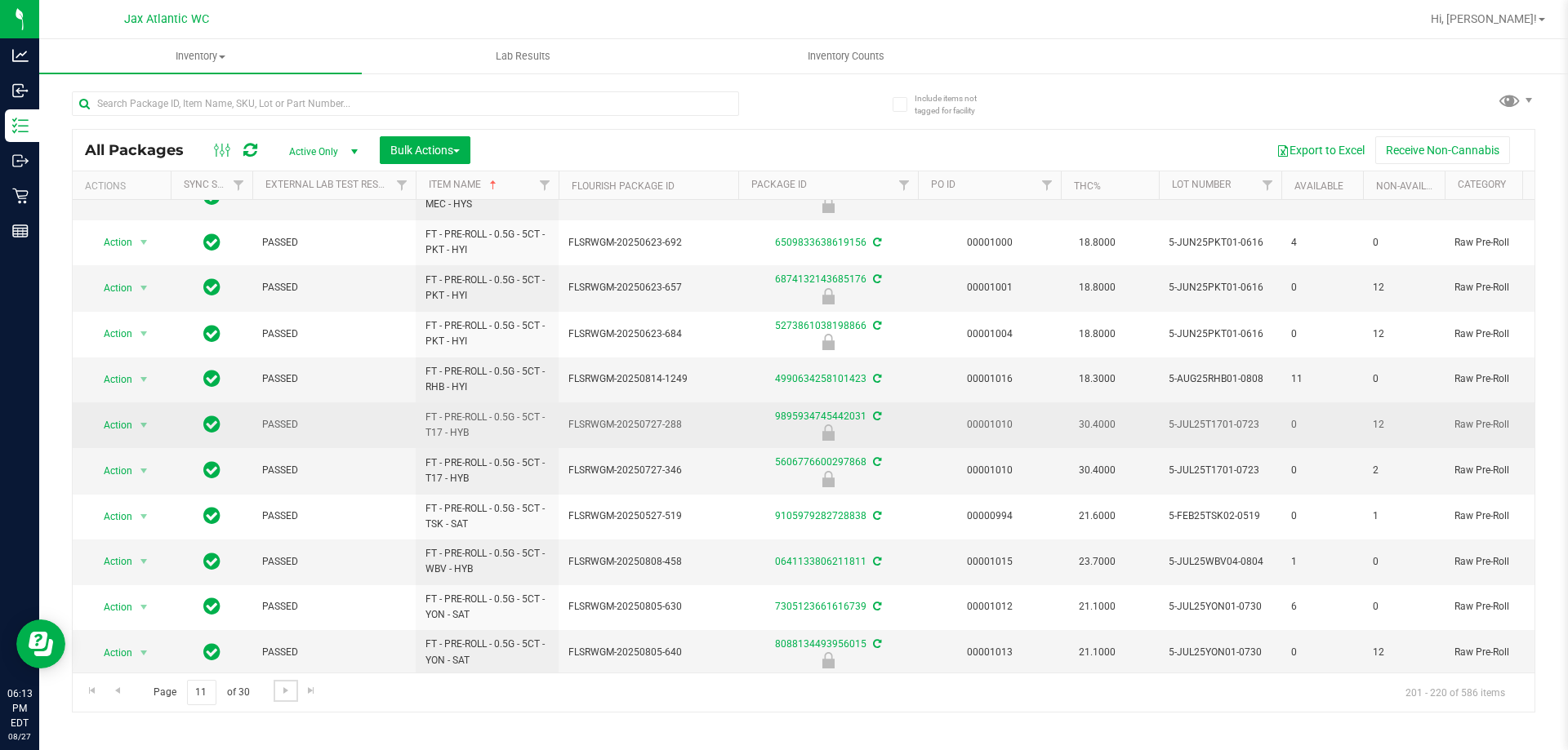
scroll to position [449, 0]
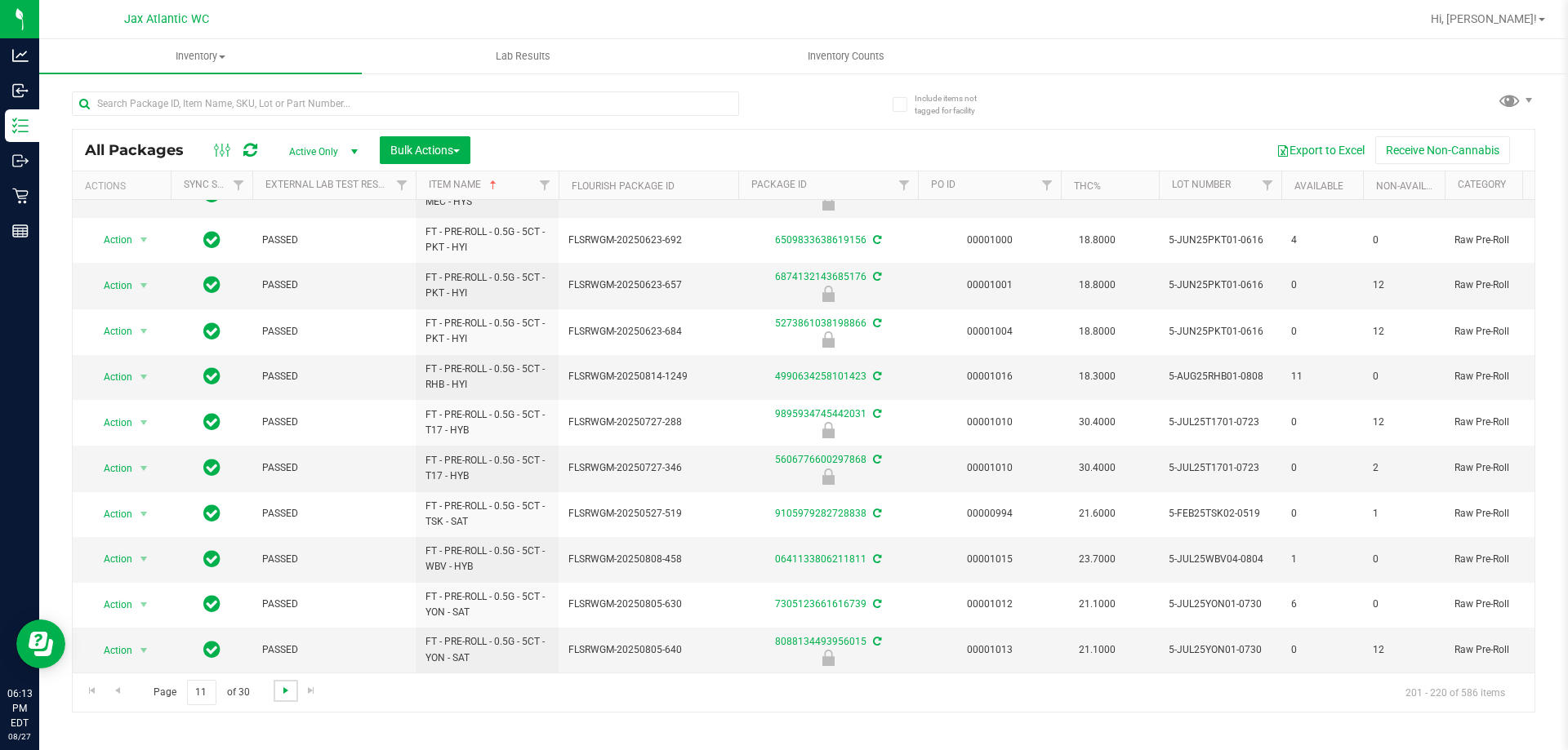
click at [281, 689] on span "Go to the next page" at bounding box center [286, 691] width 13 height 13
